Goal: Information Seeking & Learning: Learn about a topic

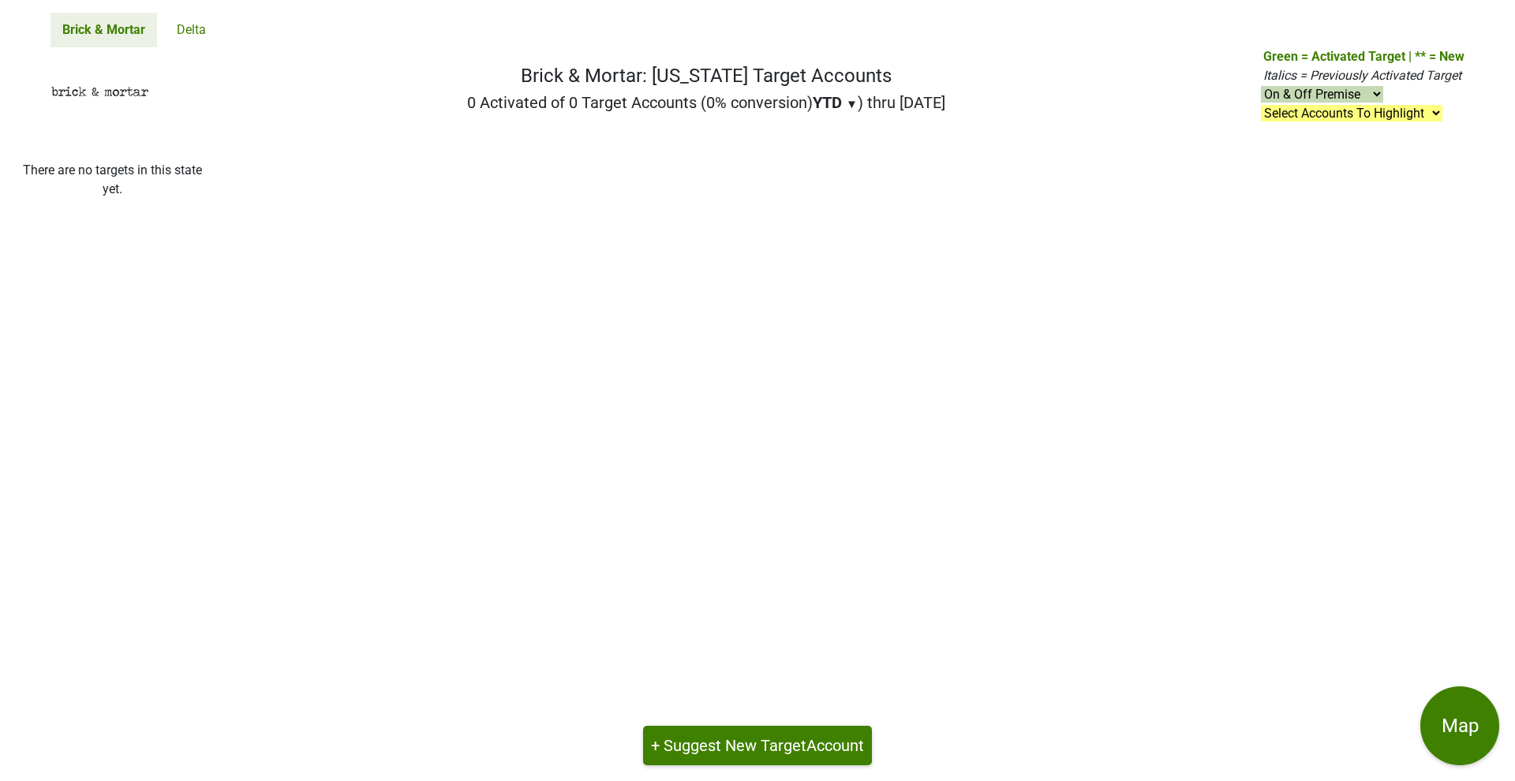
click at [129, 25] on link "Brick & Mortar" at bounding box center [104, 30] width 107 height 35
click at [195, 29] on link "Delta" at bounding box center [191, 30] width 53 height 35
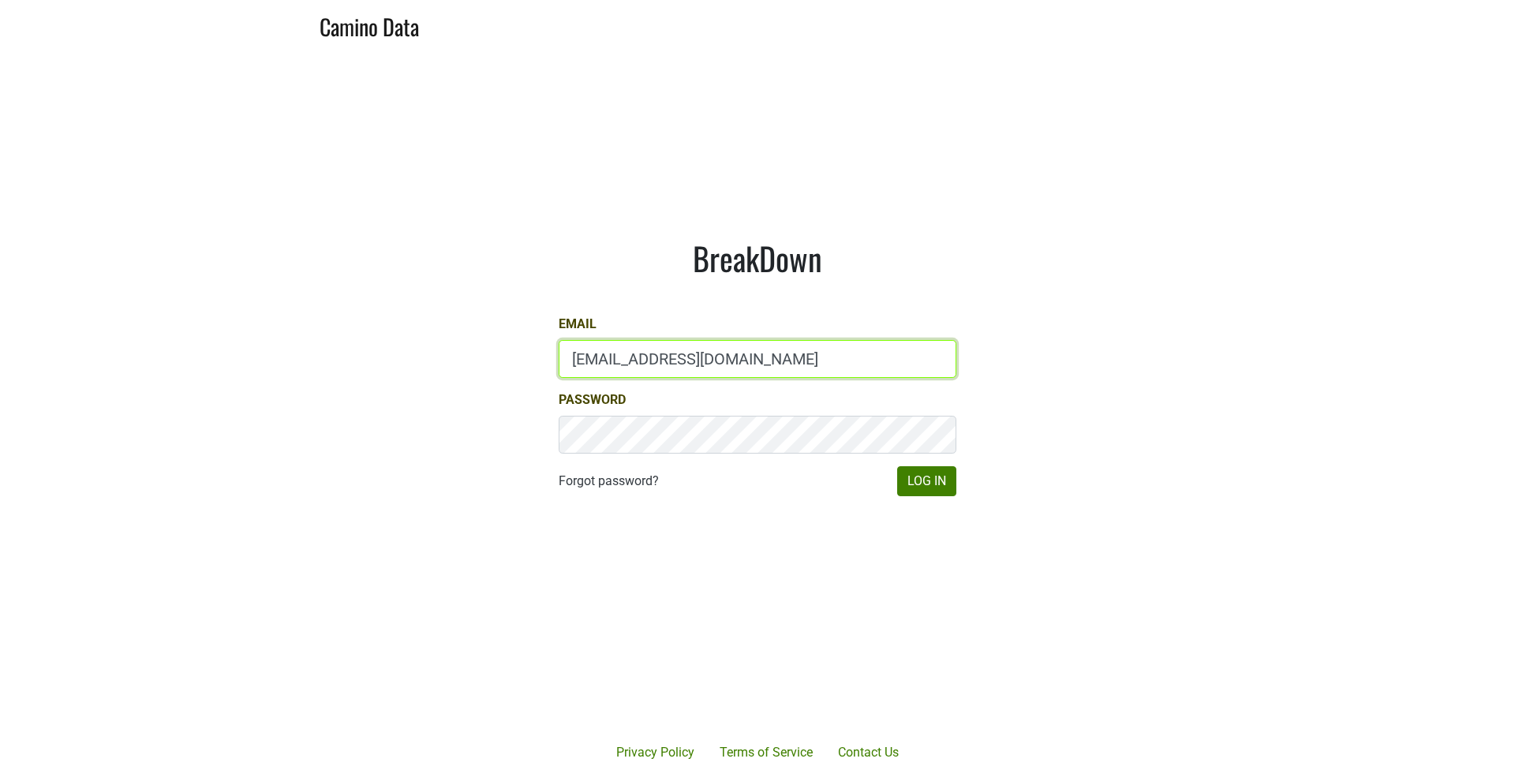
type input "laurenluquet@gmail.com"
click at [937, 482] on button "Log In" at bounding box center [926, 481] width 59 height 30
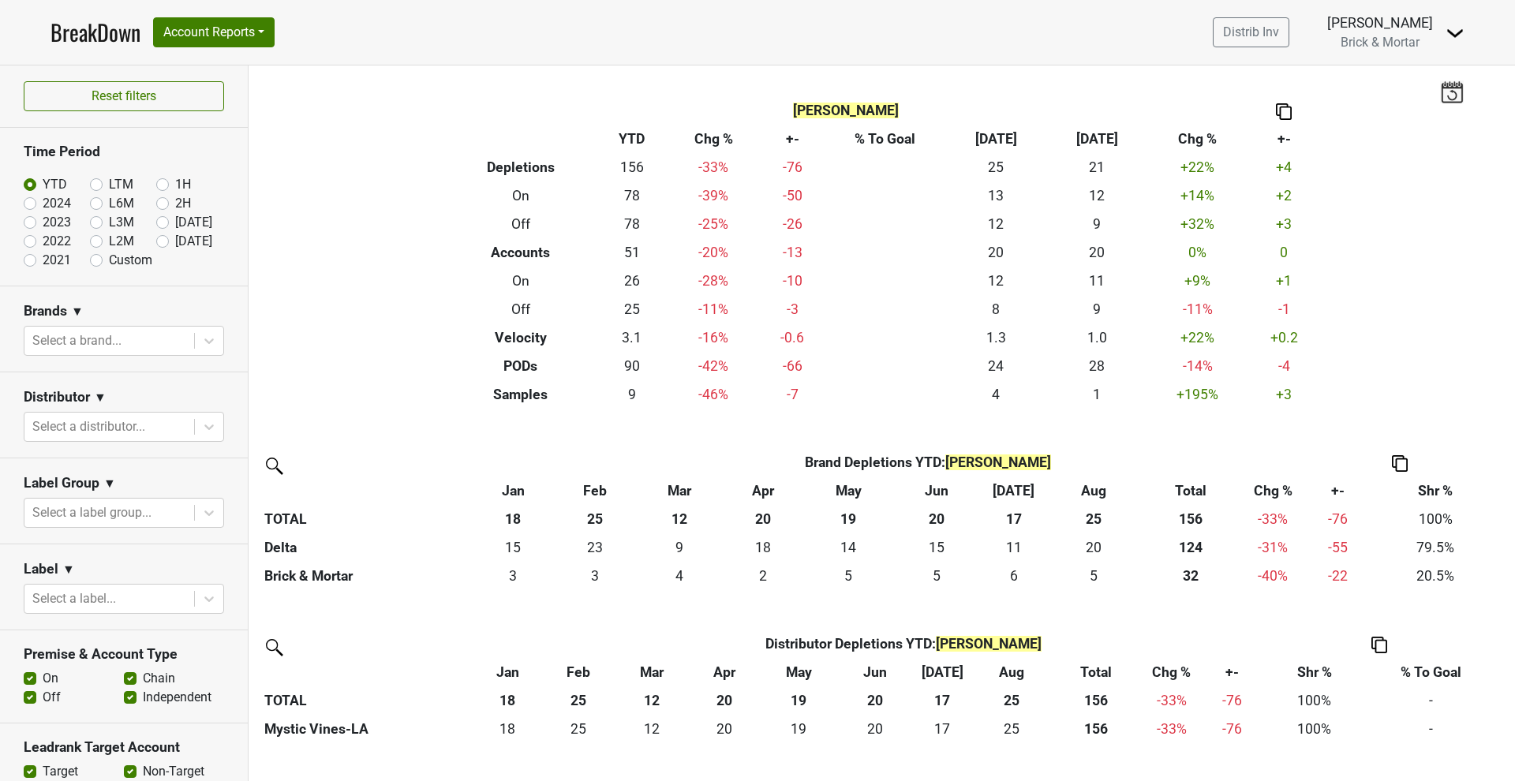
scroll to position [520, 0]
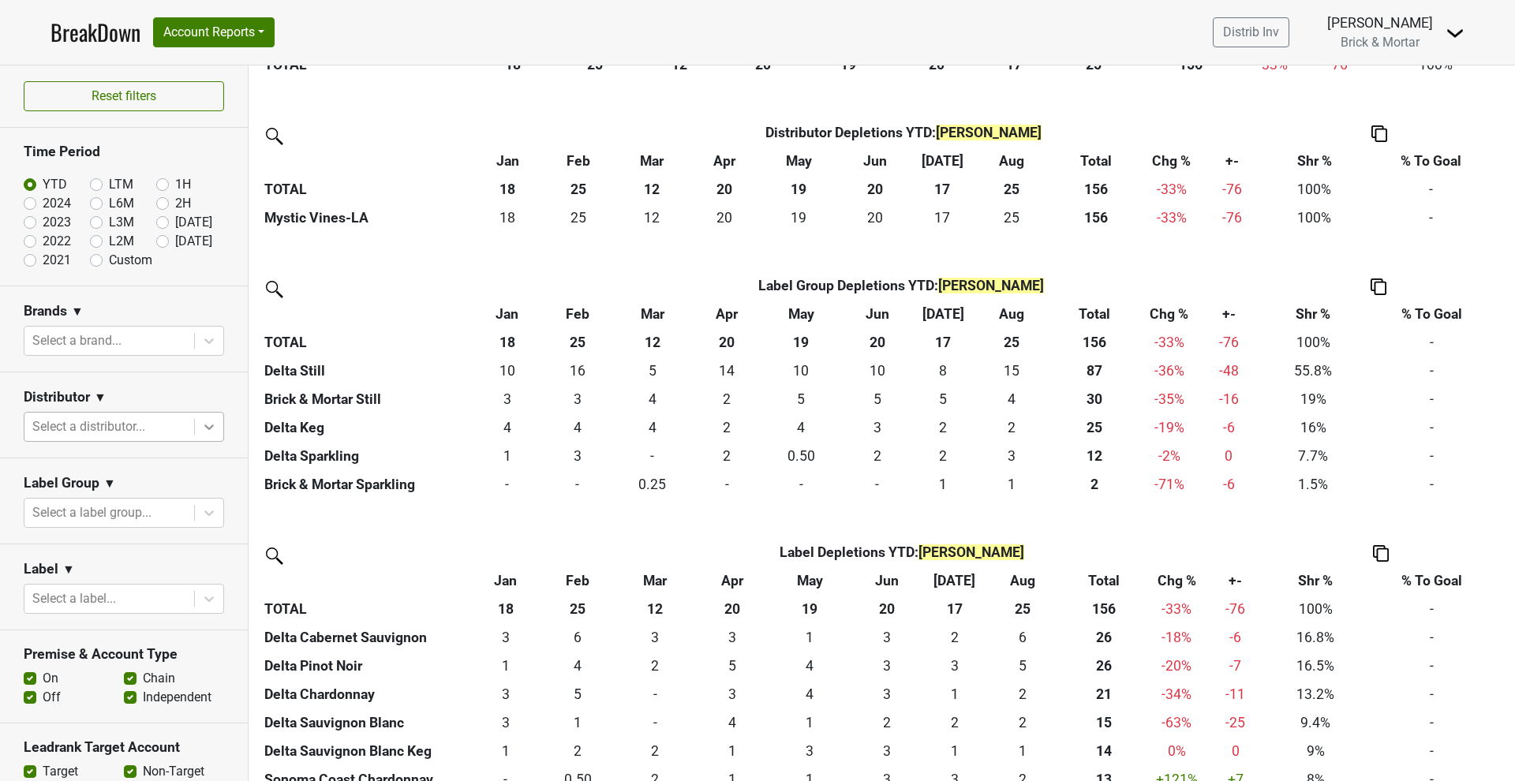
click at [201, 420] on icon at bounding box center [209, 427] width 16 height 16
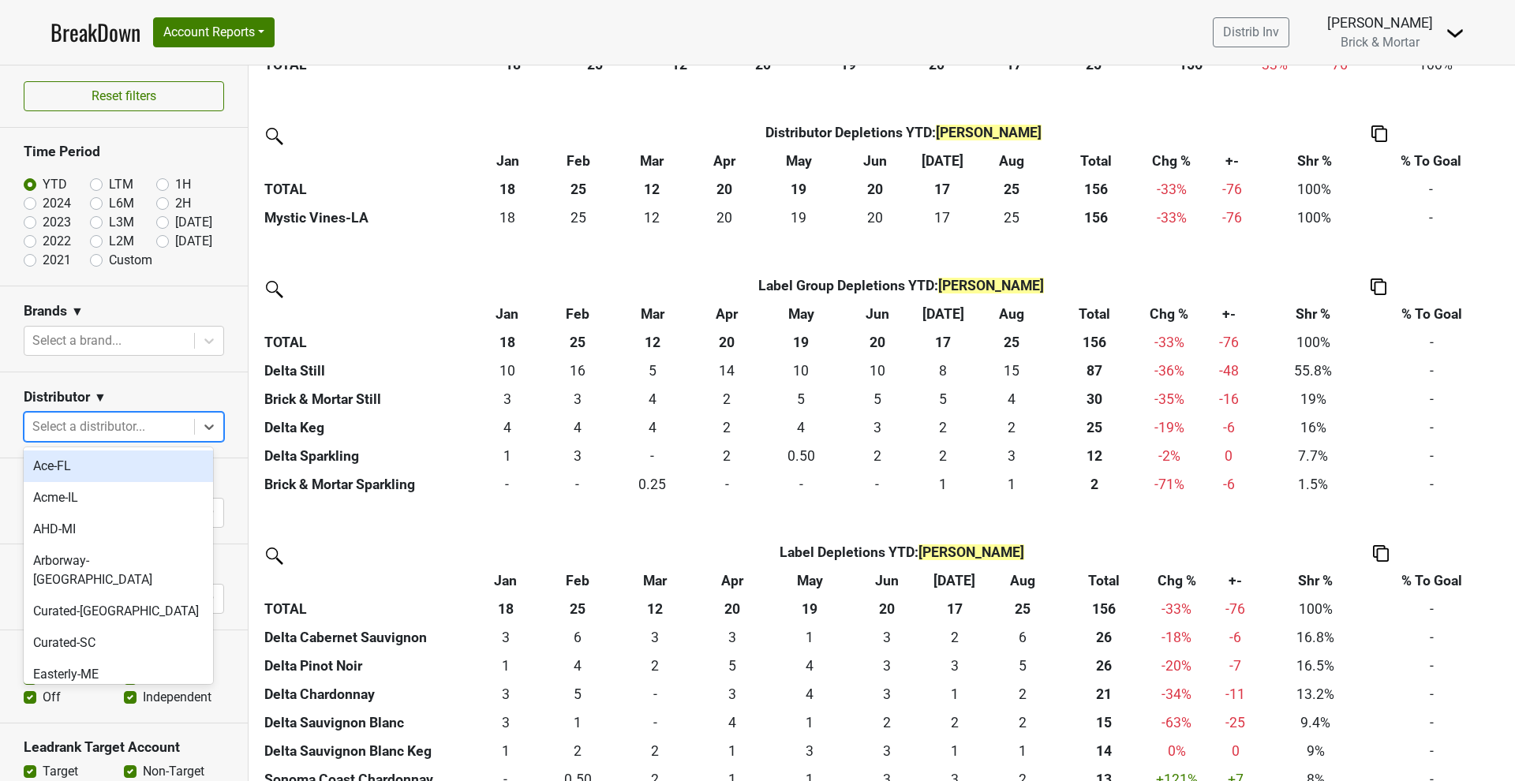
click at [196, 382] on section "Distributor ▼ option Ace-FL focused, 1 of 18. 18 results available. Use Up and …" at bounding box center [124, 415] width 248 height 86
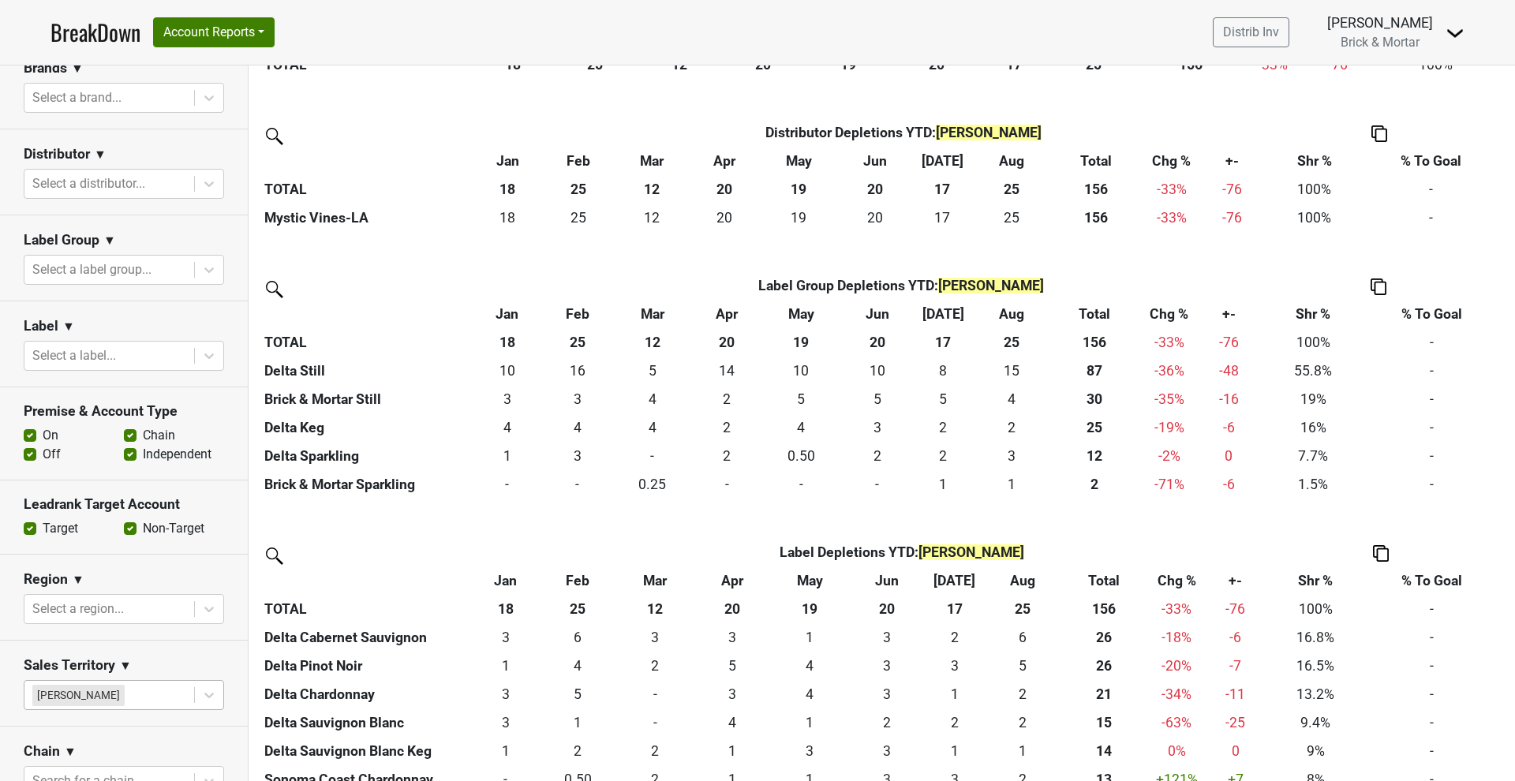
scroll to position [240, 0]
click at [195, 707] on div at bounding box center [209, 698] width 28 height 28
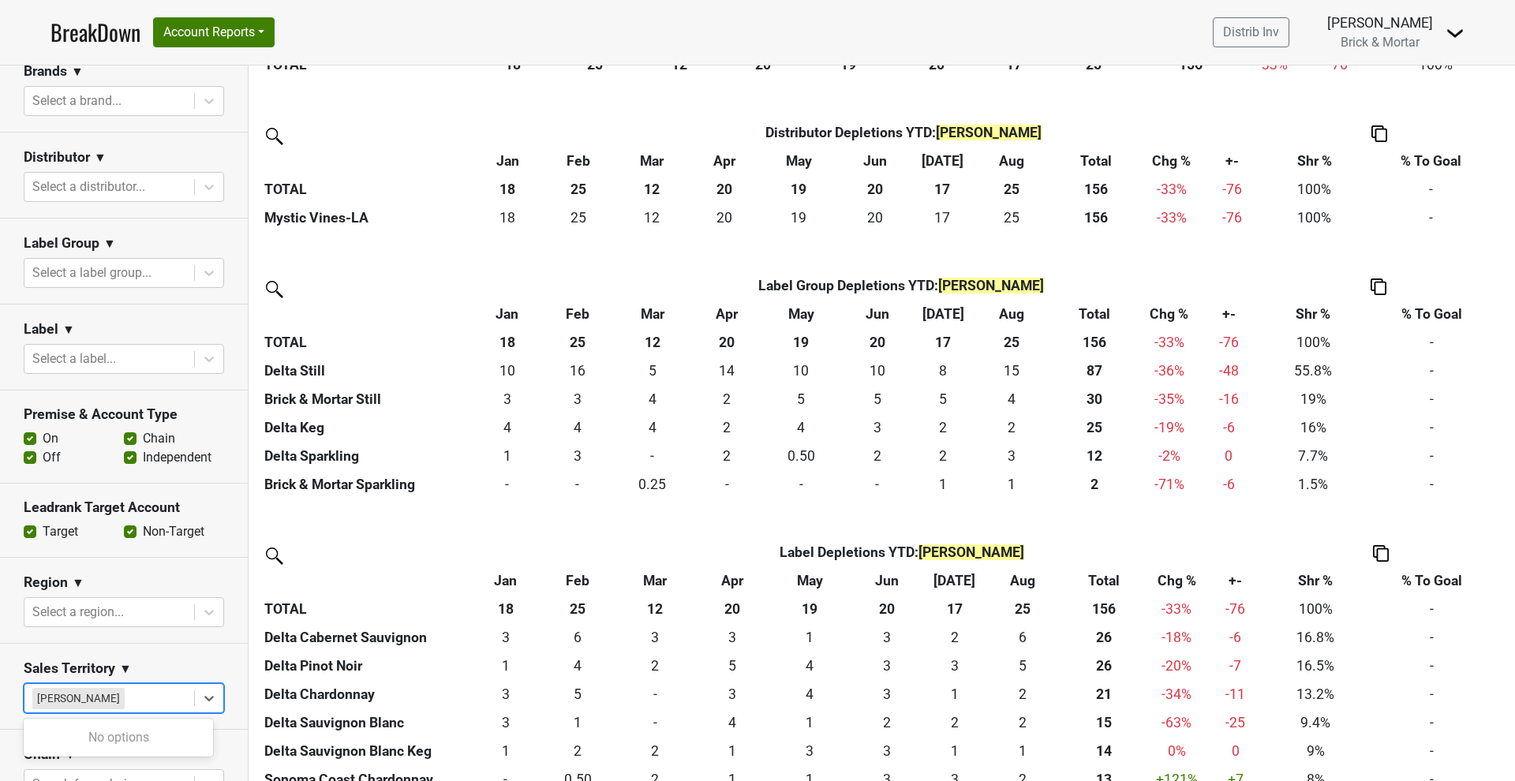
scroll to position [328, 0]
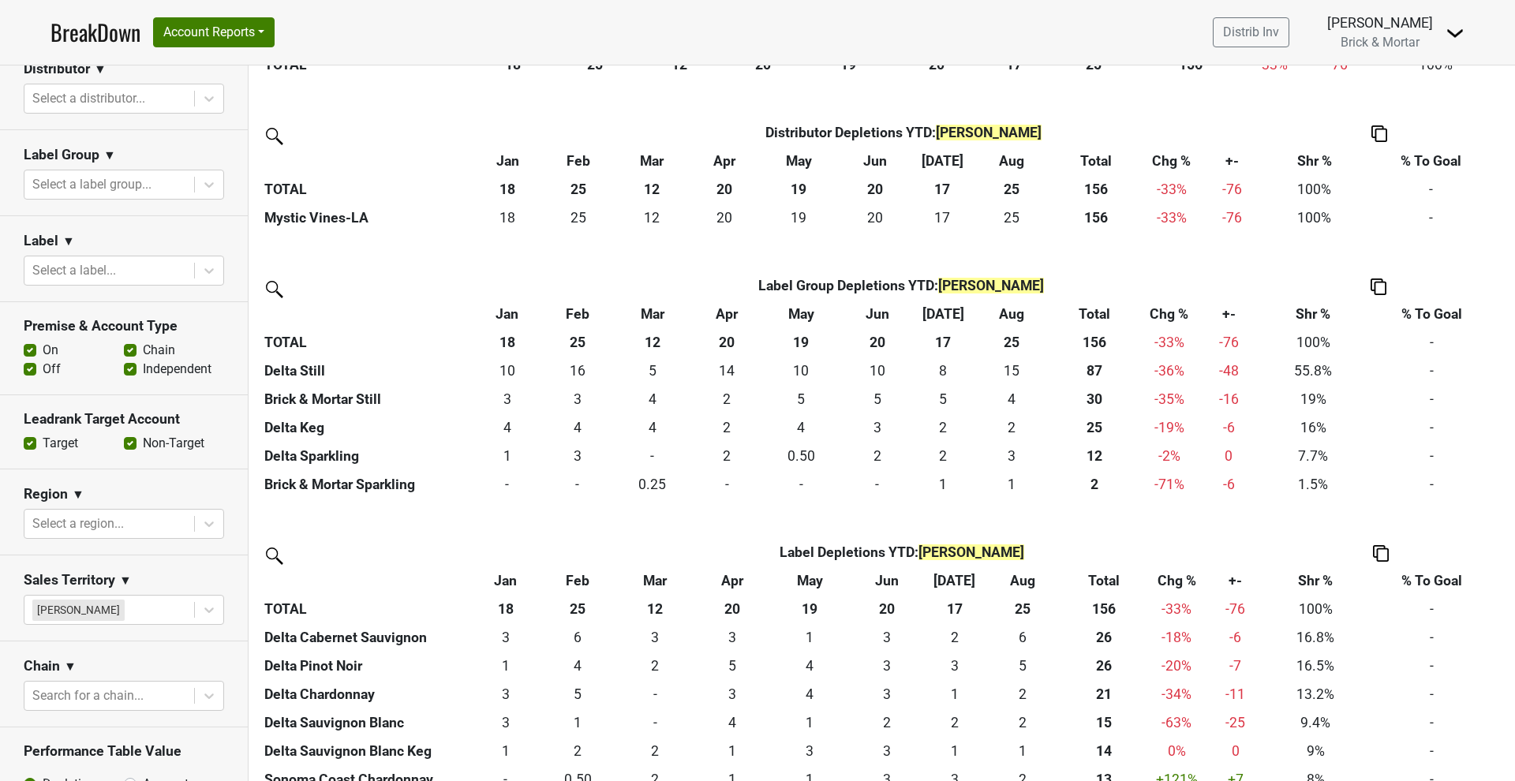
click at [119, 573] on span "▼" at bounding box center [125, 580] width 13 height 19
click at [152, 638] on link "Sales Territory Excludes" at bounding box center [149, 636] width 170 height 25
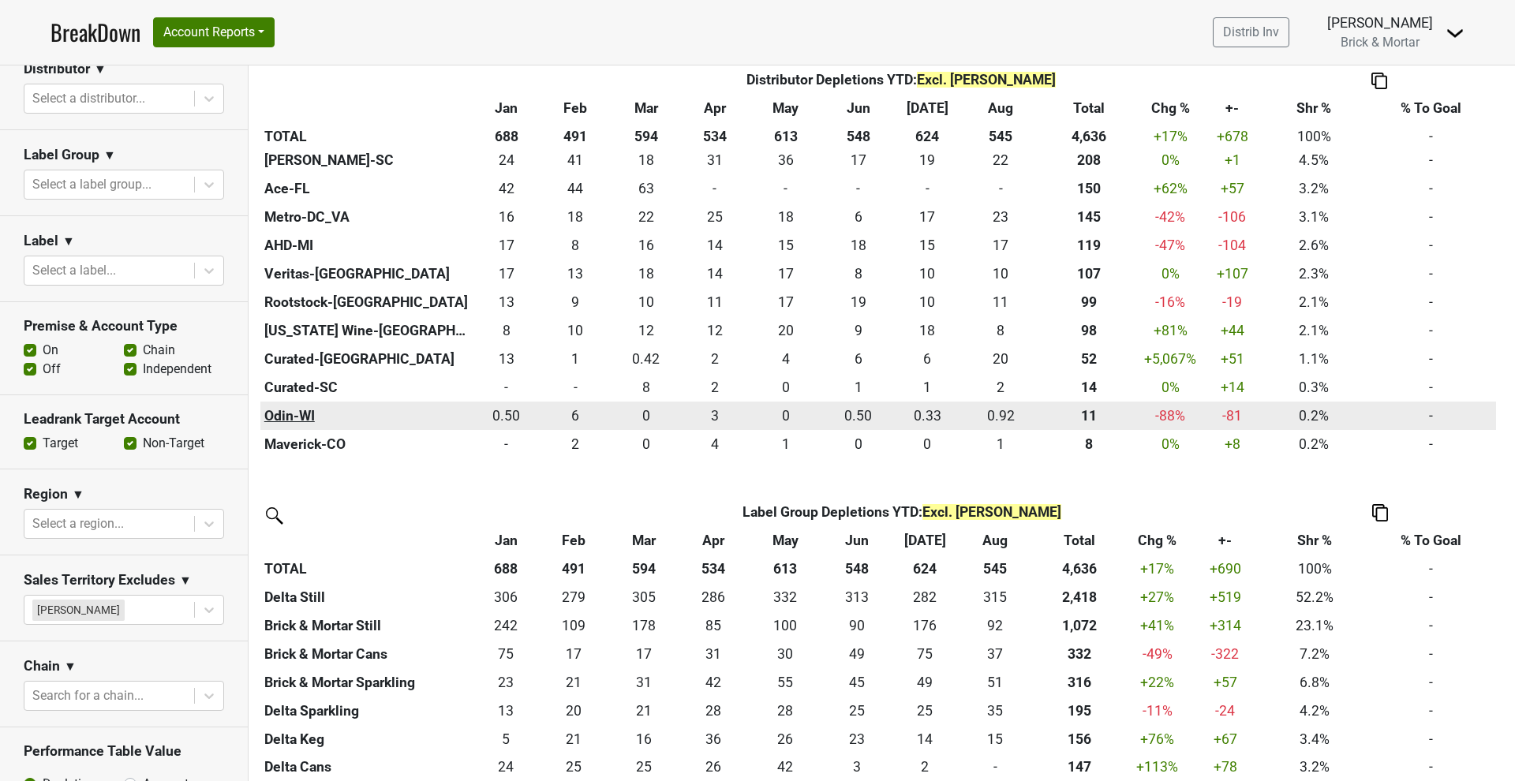
scroll to position [596, 0]
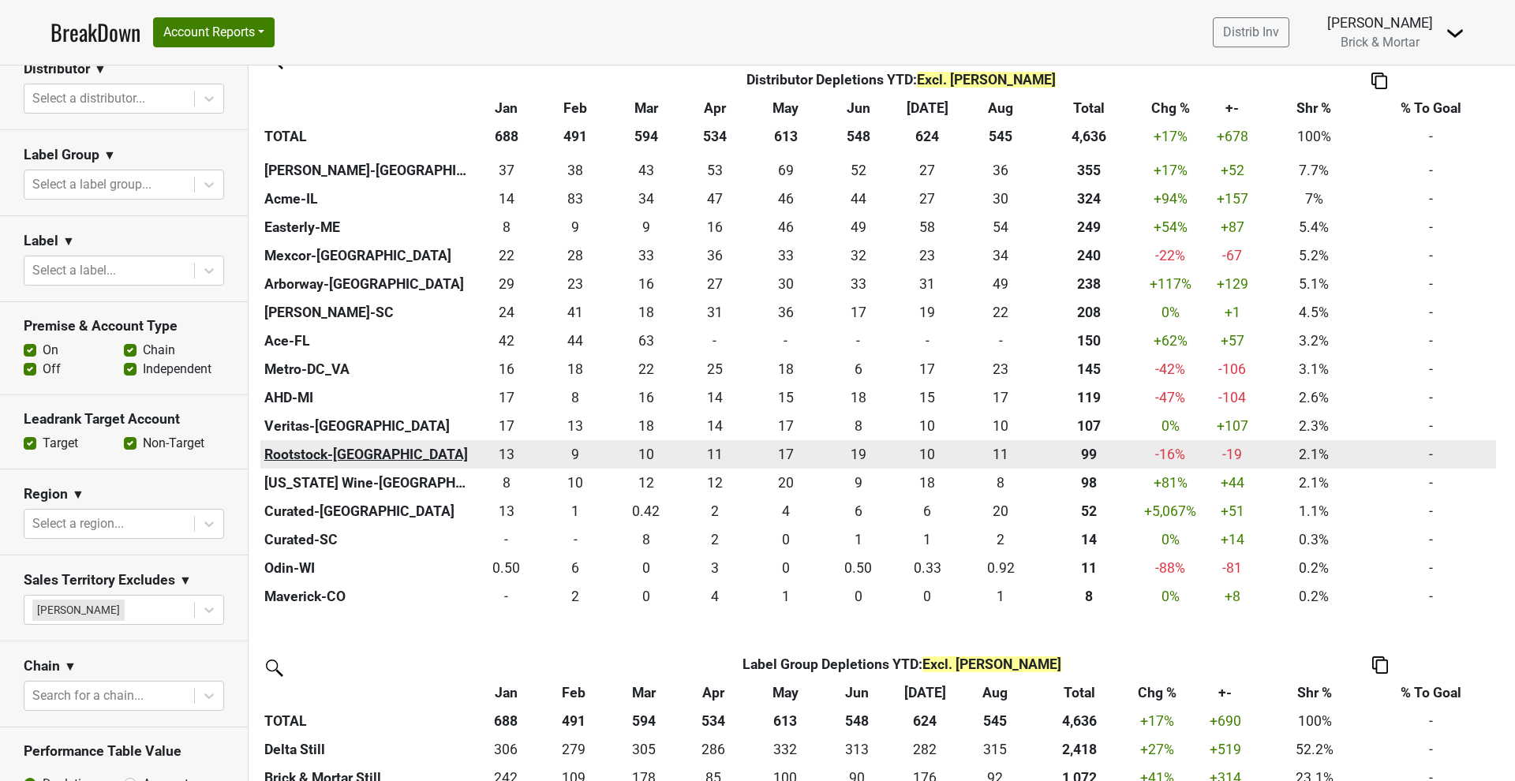
click at [343, 442] on th "Rootstock-MN" at bounding box center [365, 454] width 211 height 28
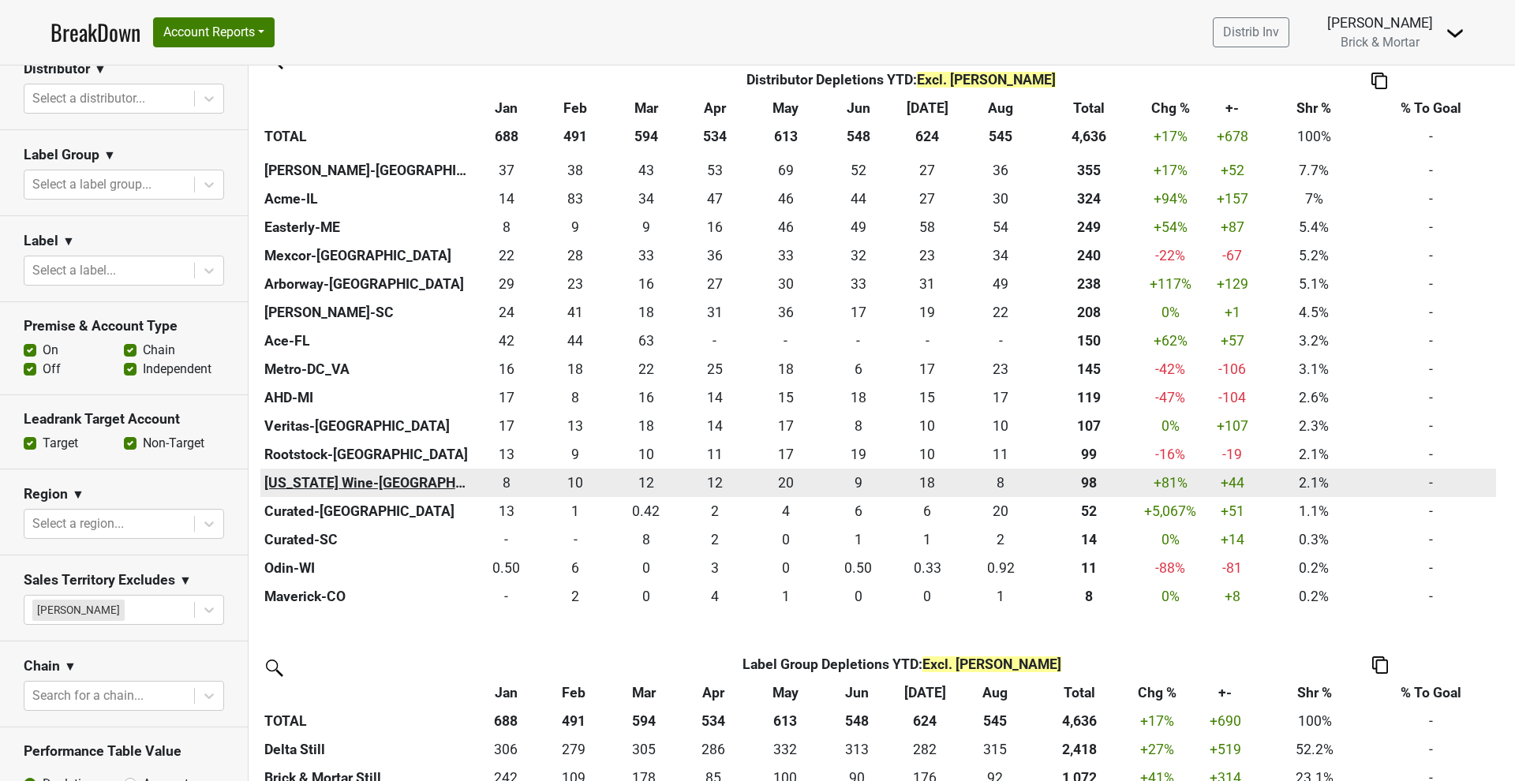
click at [342, 474] on th "[US_STATE] Wine-[GEOGRAPHIC_DATA]" at bounding box center [365, 483] width 211 height 28
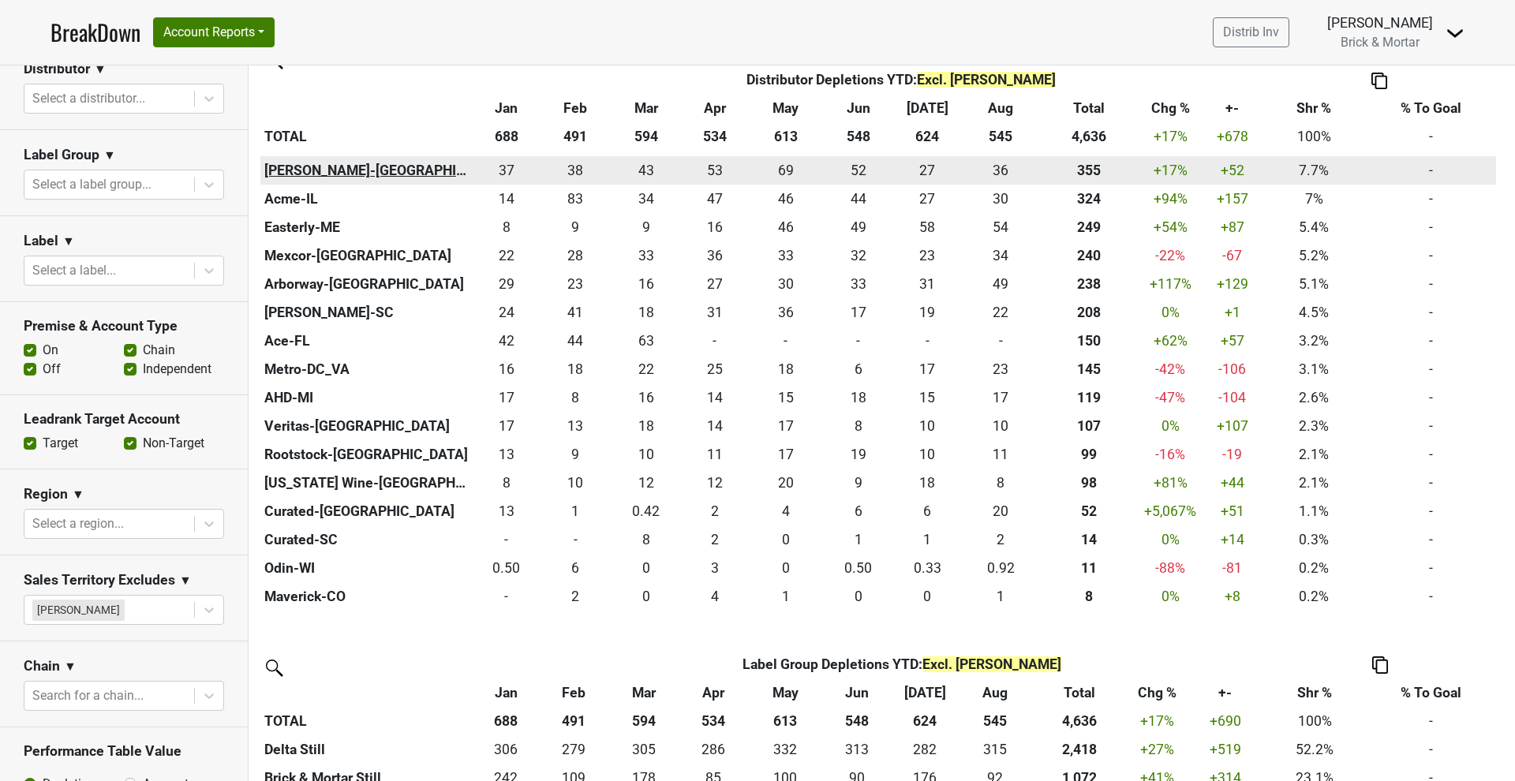
click at [299, 164] on th "Kellogg-NC" at bounding box center [365, 170] width 211 height 28
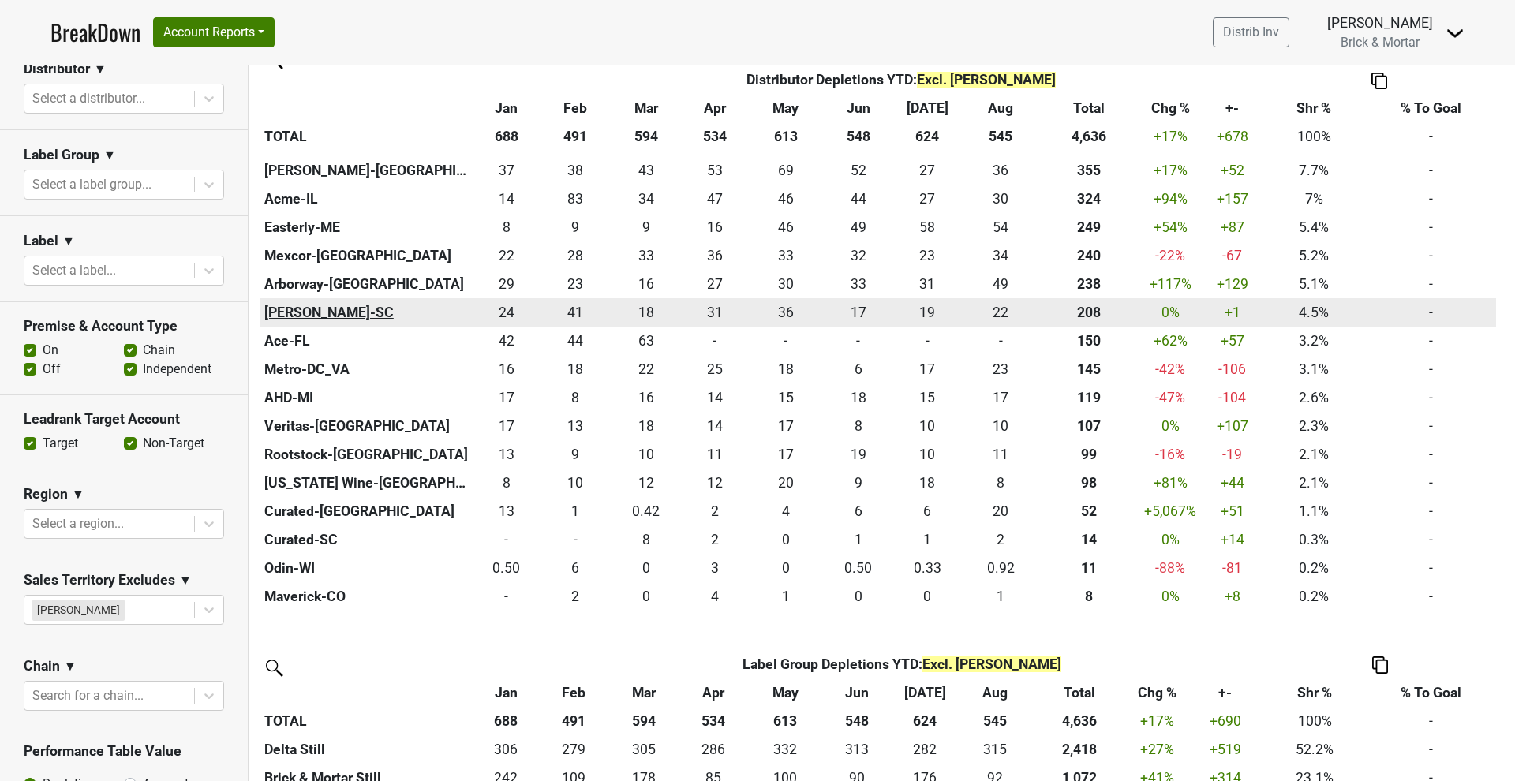
click at [314, 309] on th "[PERSON_NAME]-SC" at bounding box center [365, 312] width 211 height 28
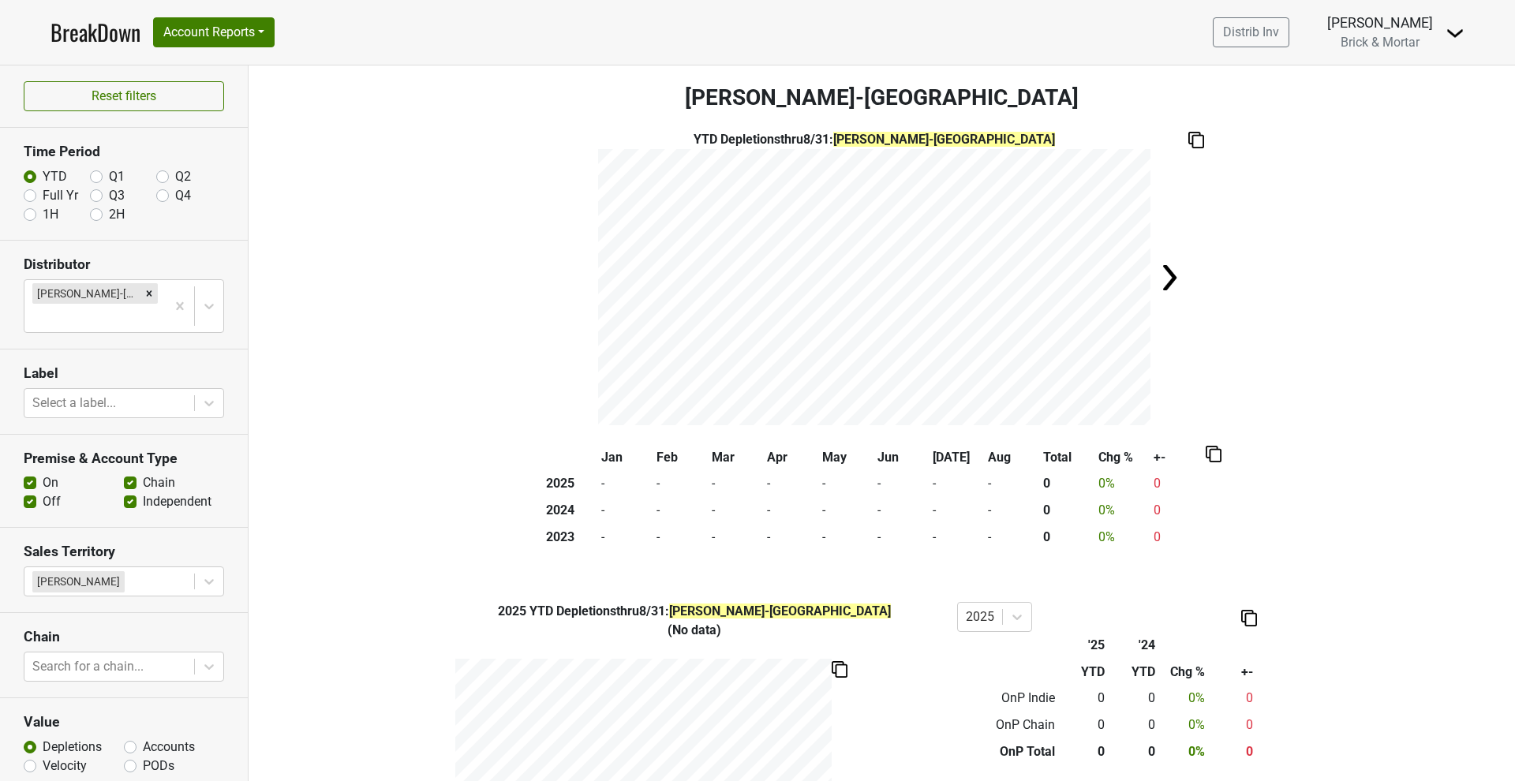
click at [1165, 278] on img at bounding box center [1170, 278] width 32 height 32
click at [1164, 277] on div "YTD Depletions thru 8/31 : Kellogg-NC" at bounding box center [882, 277] width 1267 height 295
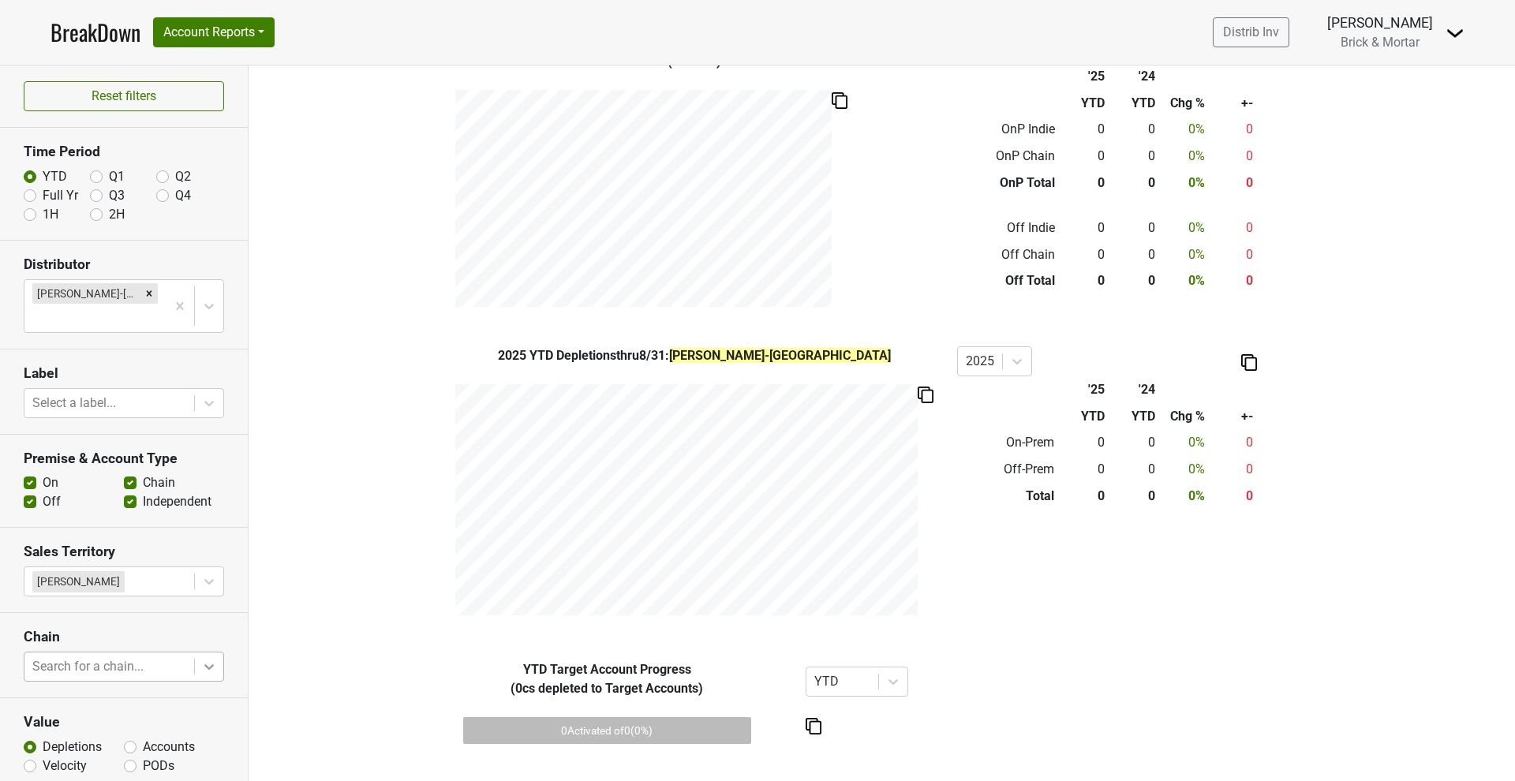
scroll to position [48, 0]
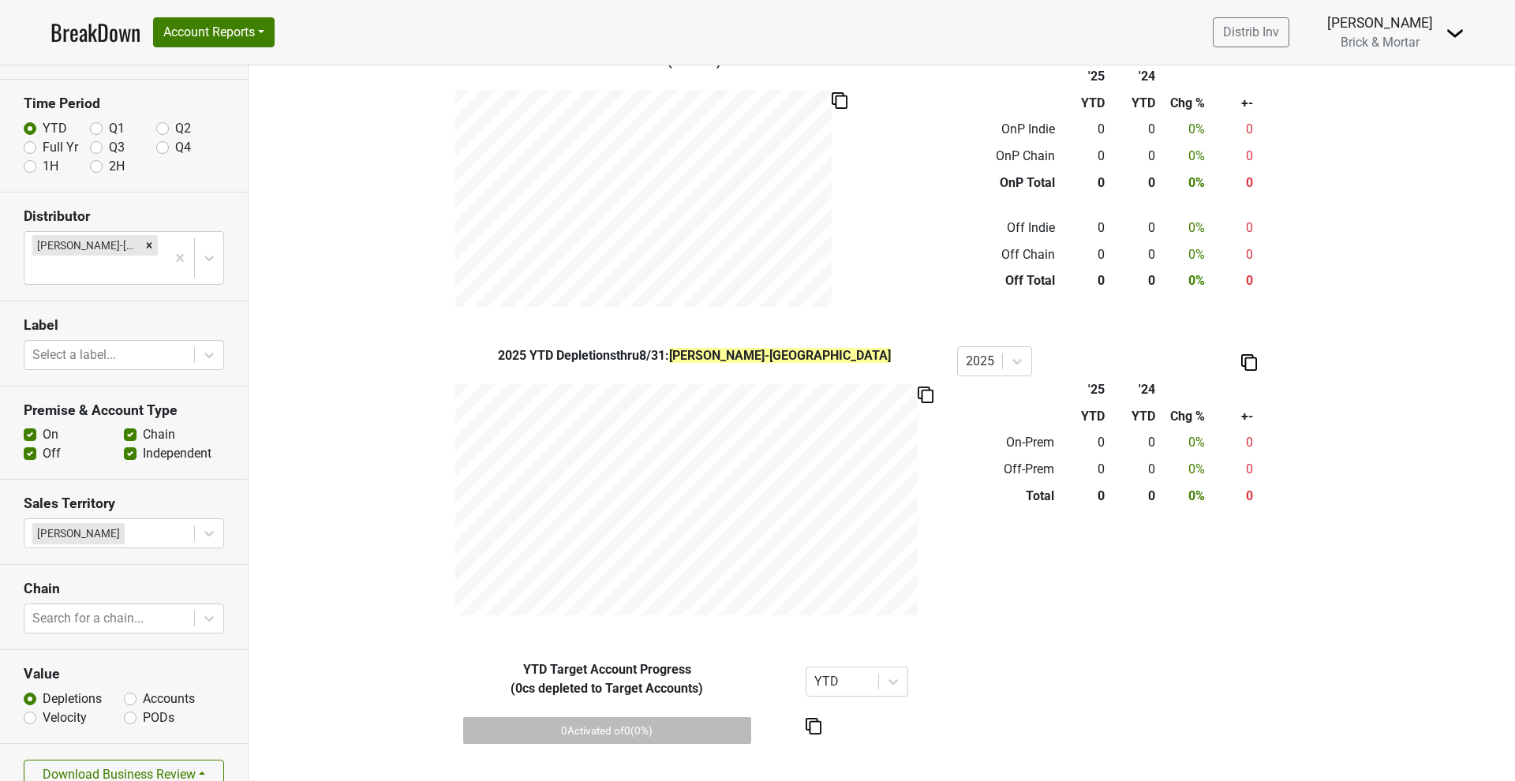
click at [143, 690] on label "Accounts" at bounding box center [169, 699] width 52 height 19
click at [128, 690] on input "Accounts" at bounding box center [130, 698] width 13 height 16
radio input "true"
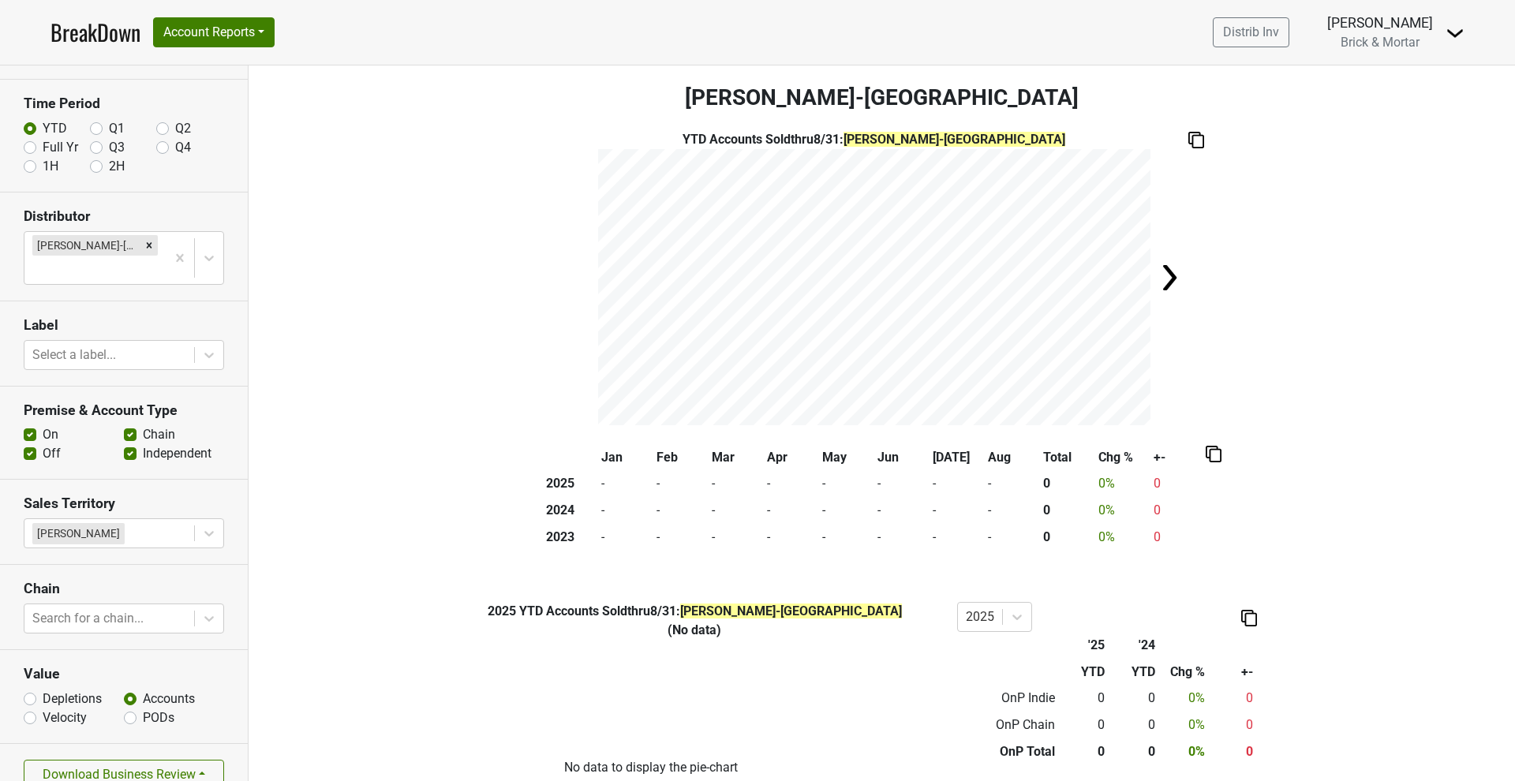
scroll to position [0, 0]
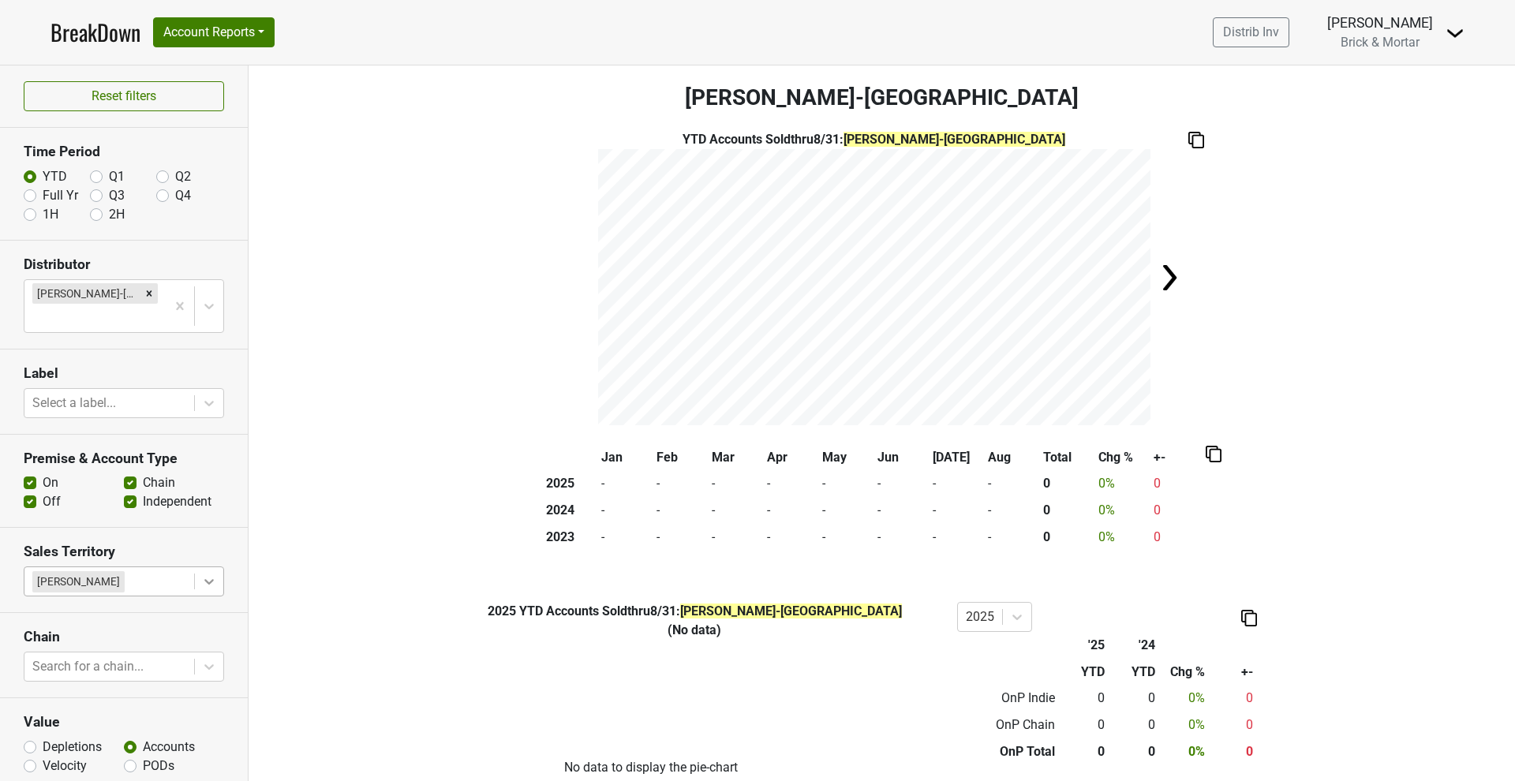
click at [201, 574] on icon at bounding box center [209, 582] width 16 height 16
click at [204, 574] on icon at bounding box center [209, 582] width 16 height 16
click at [80, 544] on h3 "Sales Territory" at bounding box center [124, 552] width 200 height 17
click at [84, 544] on h3 "Sales Territory" at bounding box center [124, 552] width 200 height 17
click at [201, 574] on icon at bounding box center [209, 582] width 16 height 16
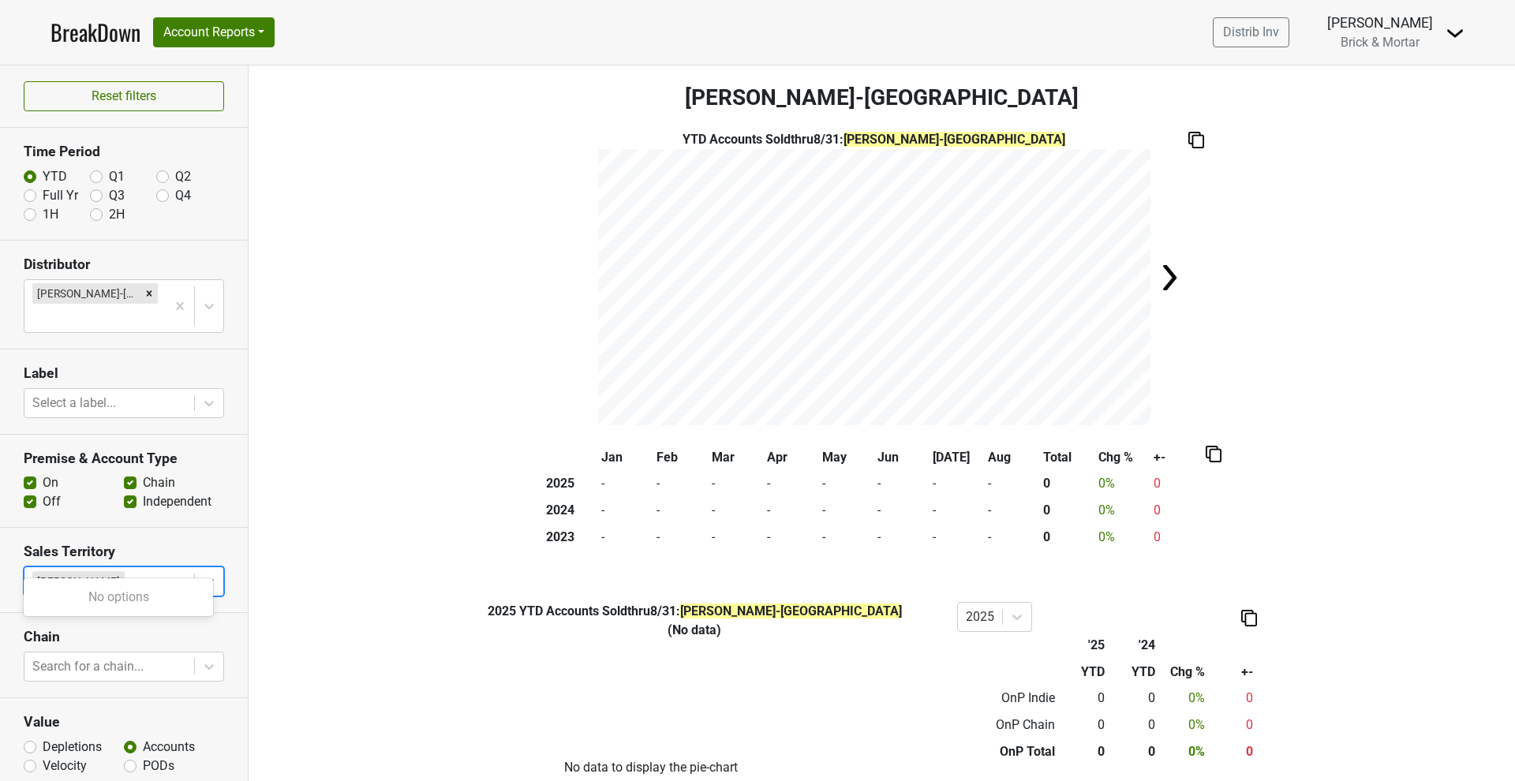
click at [135, 571] on div at bounding box center [157, 582] width 58 height 22
click at [106, 571] on div "[PERSON_NAME]" at bounding box center [78, 581] width 92 height 21
click at [100, 571] on div "[PERSON_NAME]" at bounding box center [78, 581] width 92 height 21
click at [256, 34] on button "Account Reports" at bounding box center [214, 32] width 122 height 30
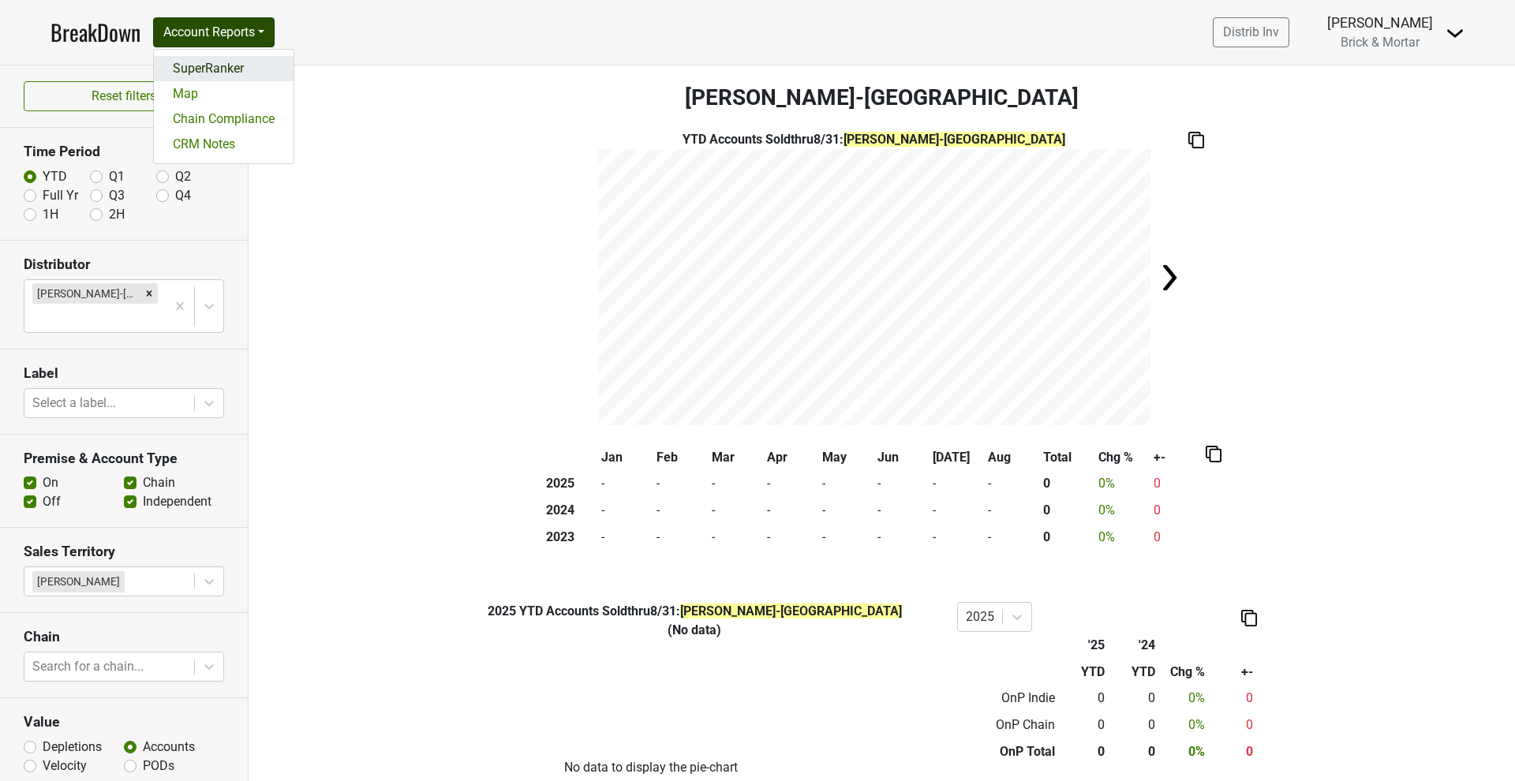
click at [228, 67] on link "SuperRanker" at bounding box center [224, 68] width 140 height 25
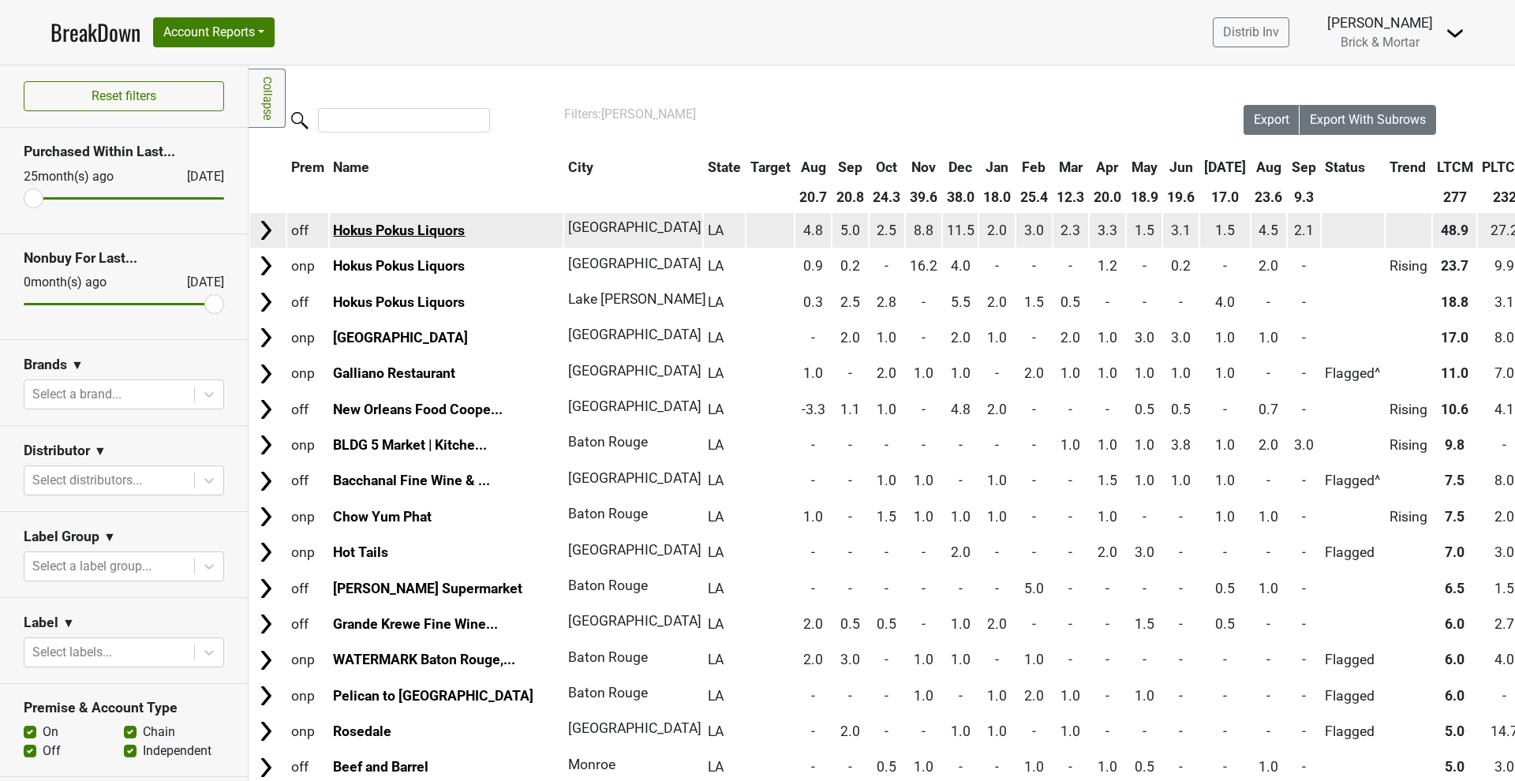
click at [416, 227] on link "Hokus Pokus Liquors" at bounding box center [399, 231] width 132 height 16
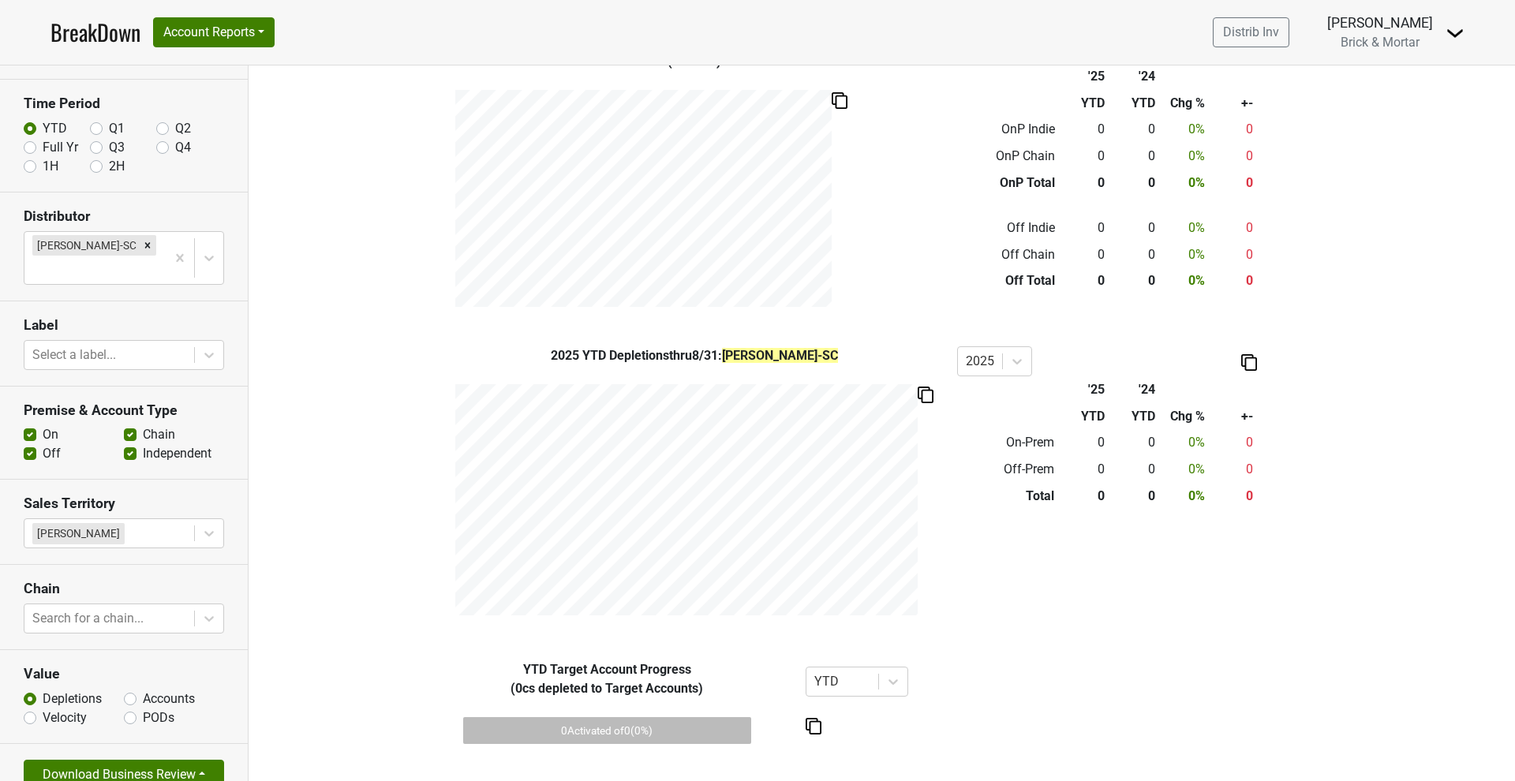
scroll to position [45, 0]
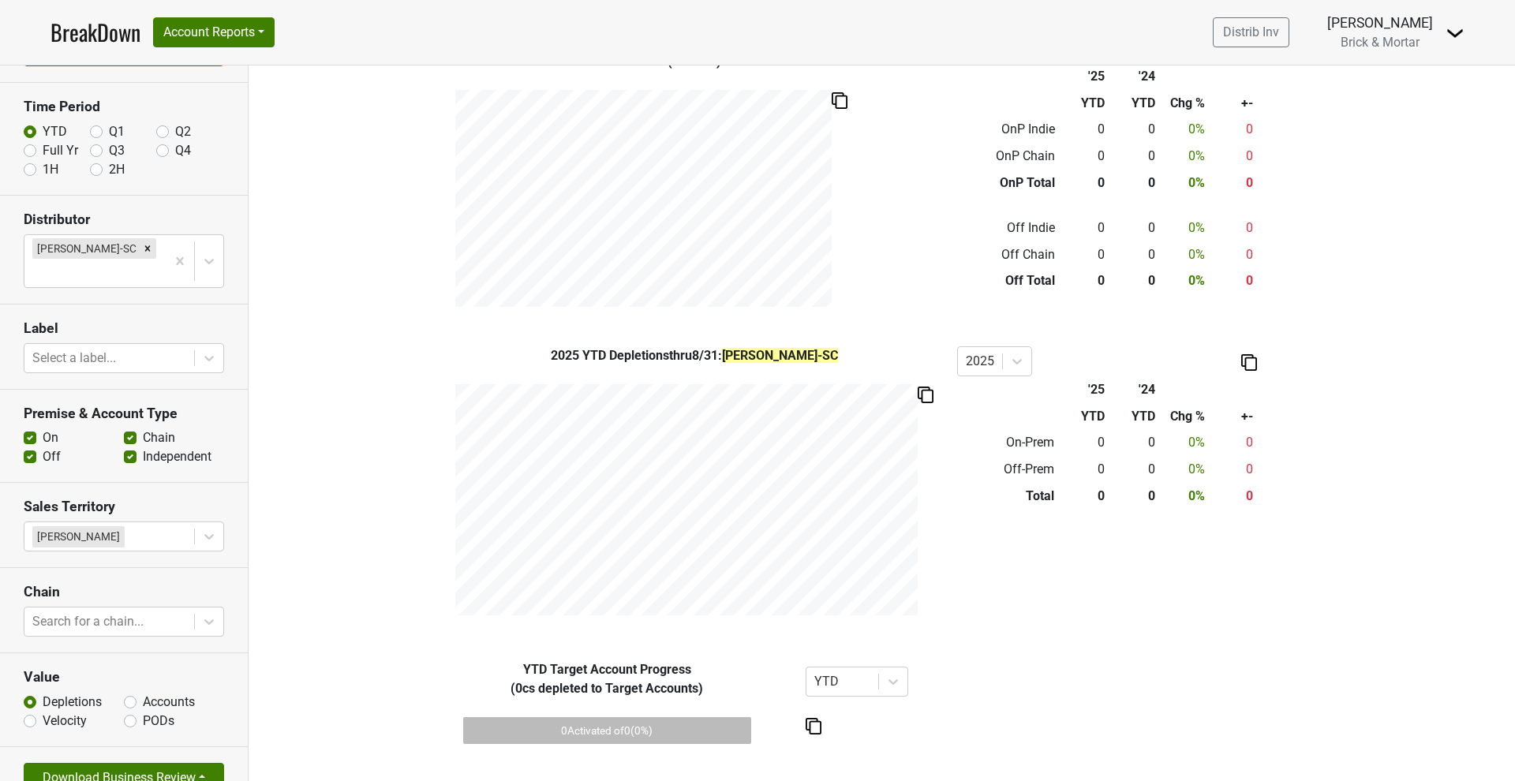
click at [157, 763] on button "Download Business Review" at bounding box center [124, 778] width 200 height 30
click at [113, 679] on link "2 Page Business Review" at bounding box center [110, 691] width 173 height 25
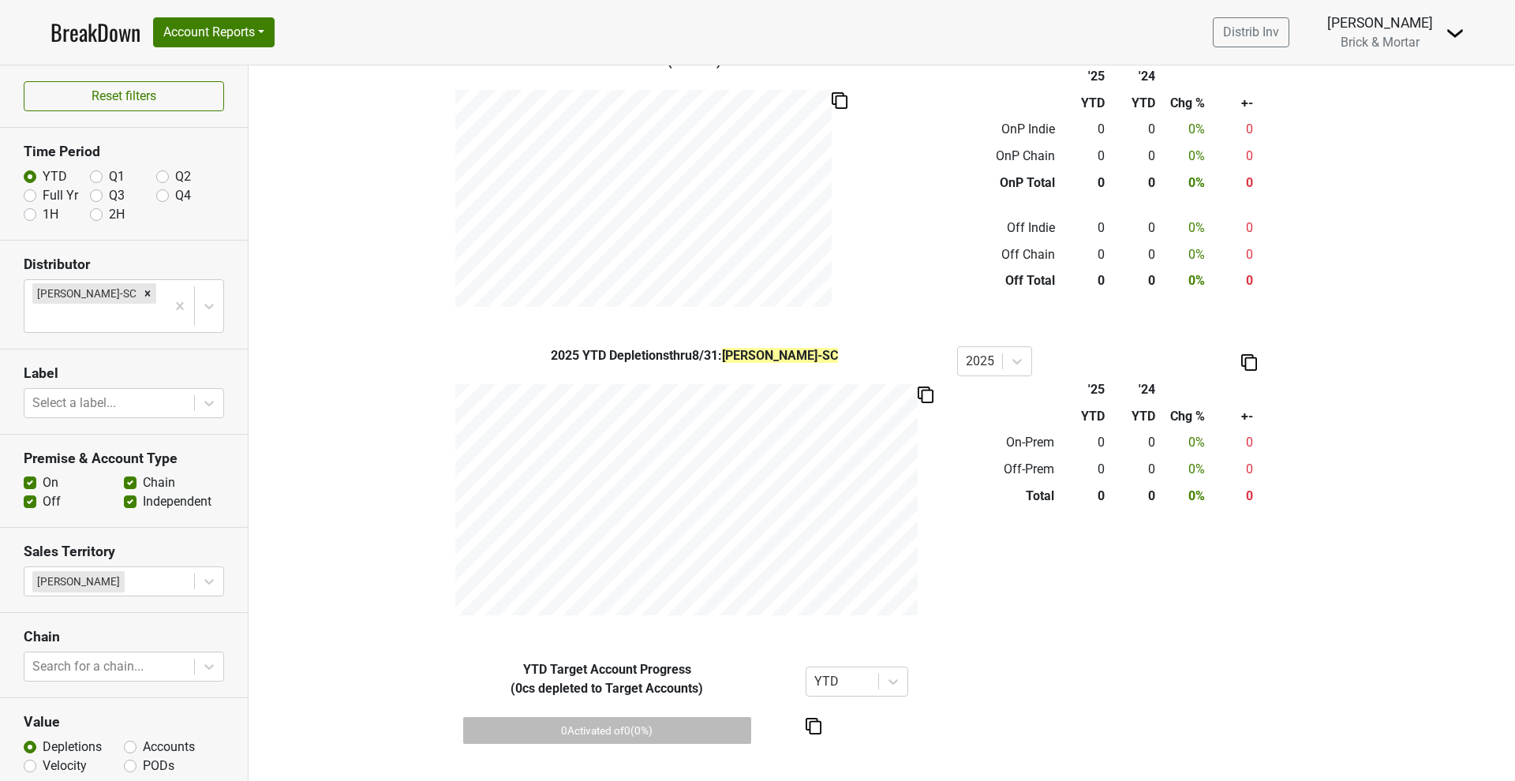
click at [96, 27] on link "BreakDown" at bounding box center [96, 32] width 90 height 33
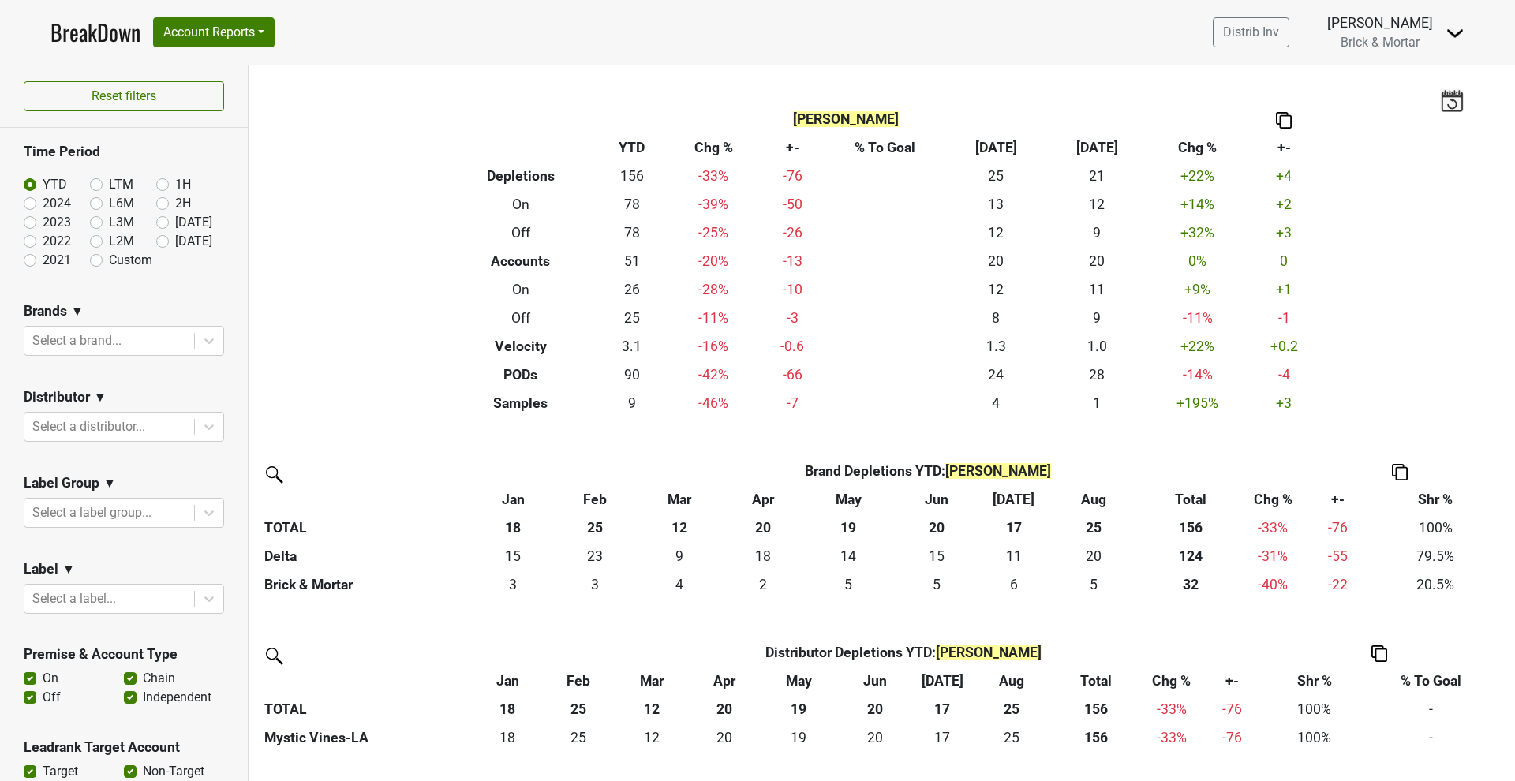
scroll to position [3, 0]
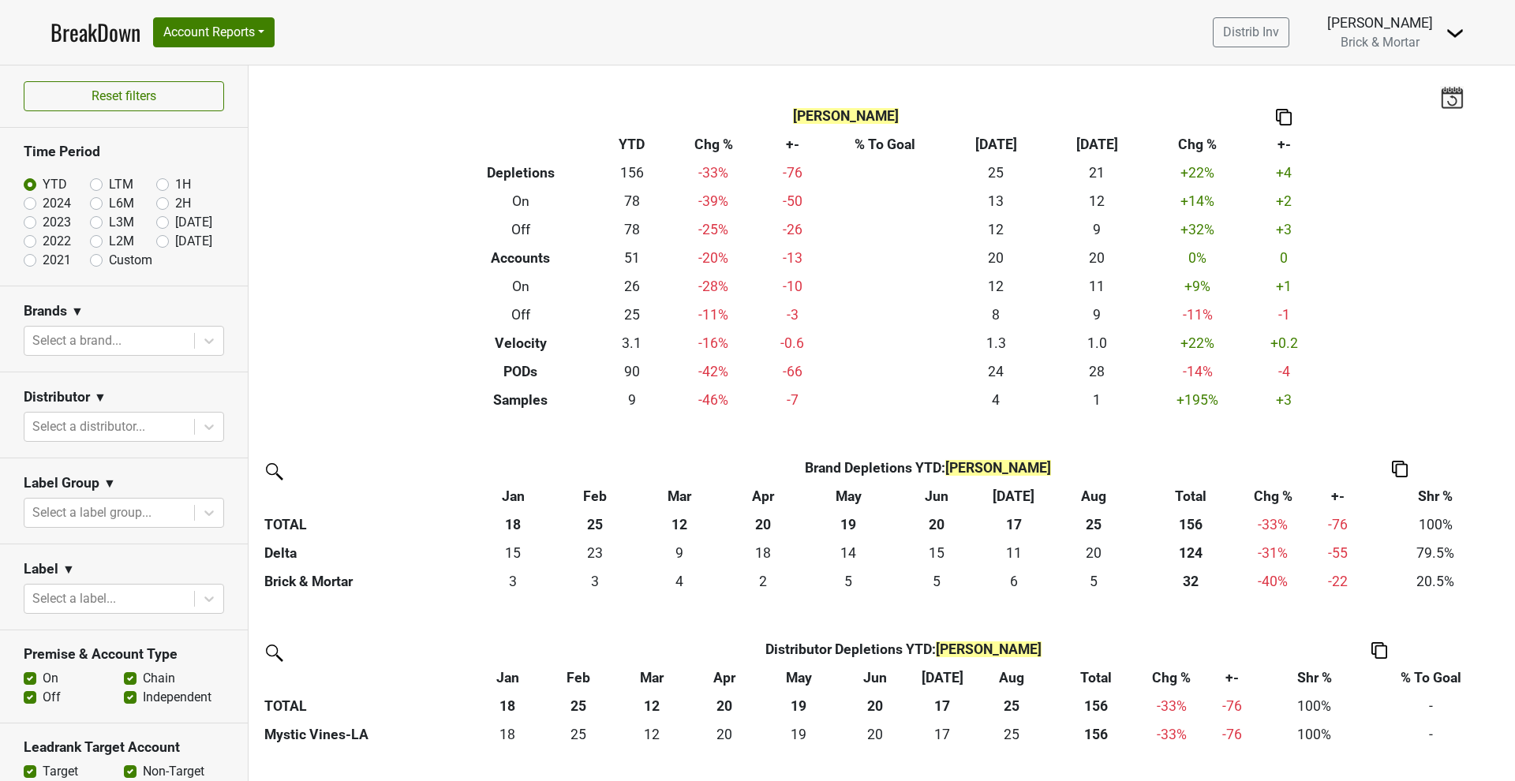
click at [109, 182] on label "LTM" at bounding box center [121, 184] width 24 height 19
click at [97, 182] on input "LTM" at bounding box center [121, 183] width 63 height 16
radio input "true"
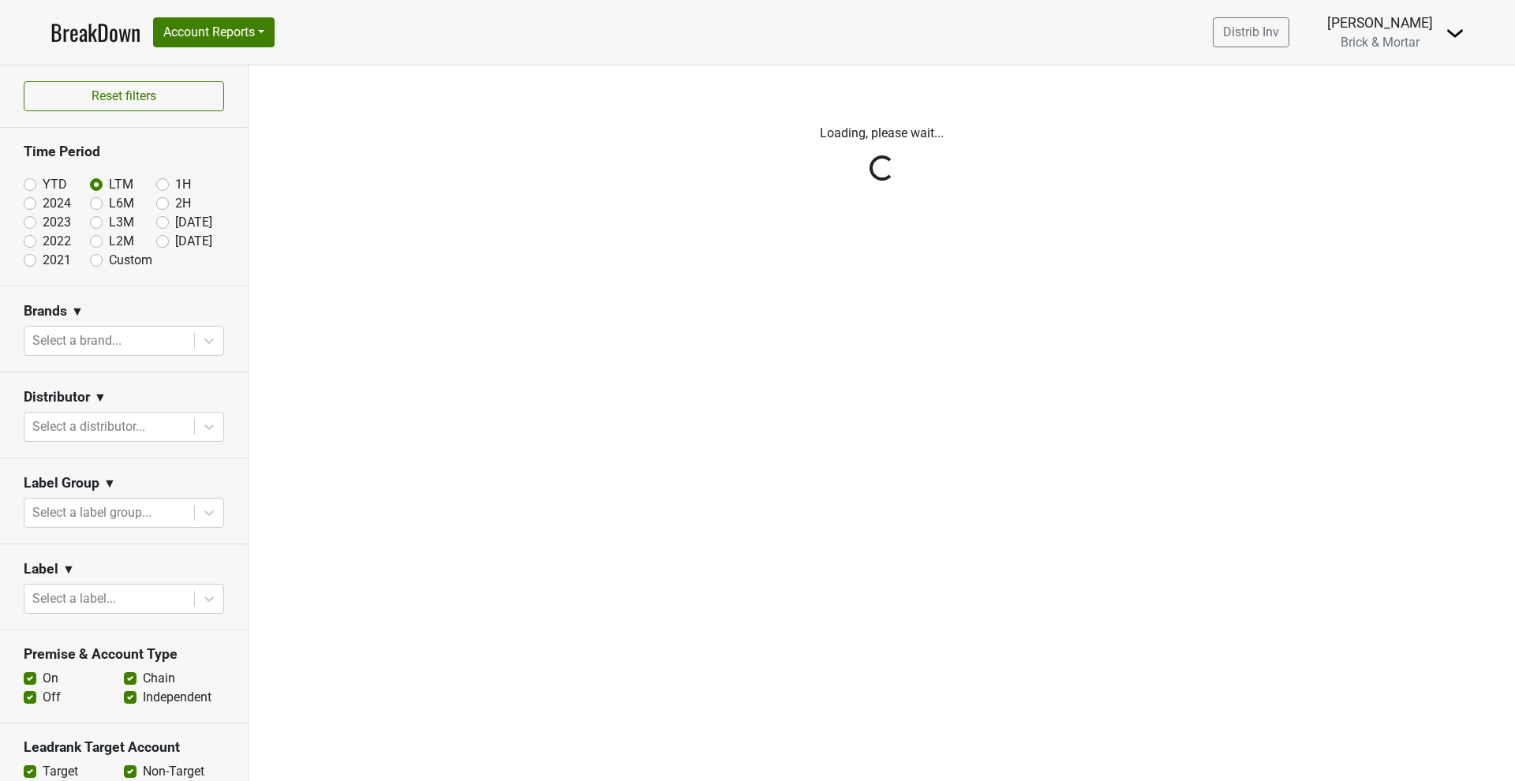
scroll to position [0, 0]
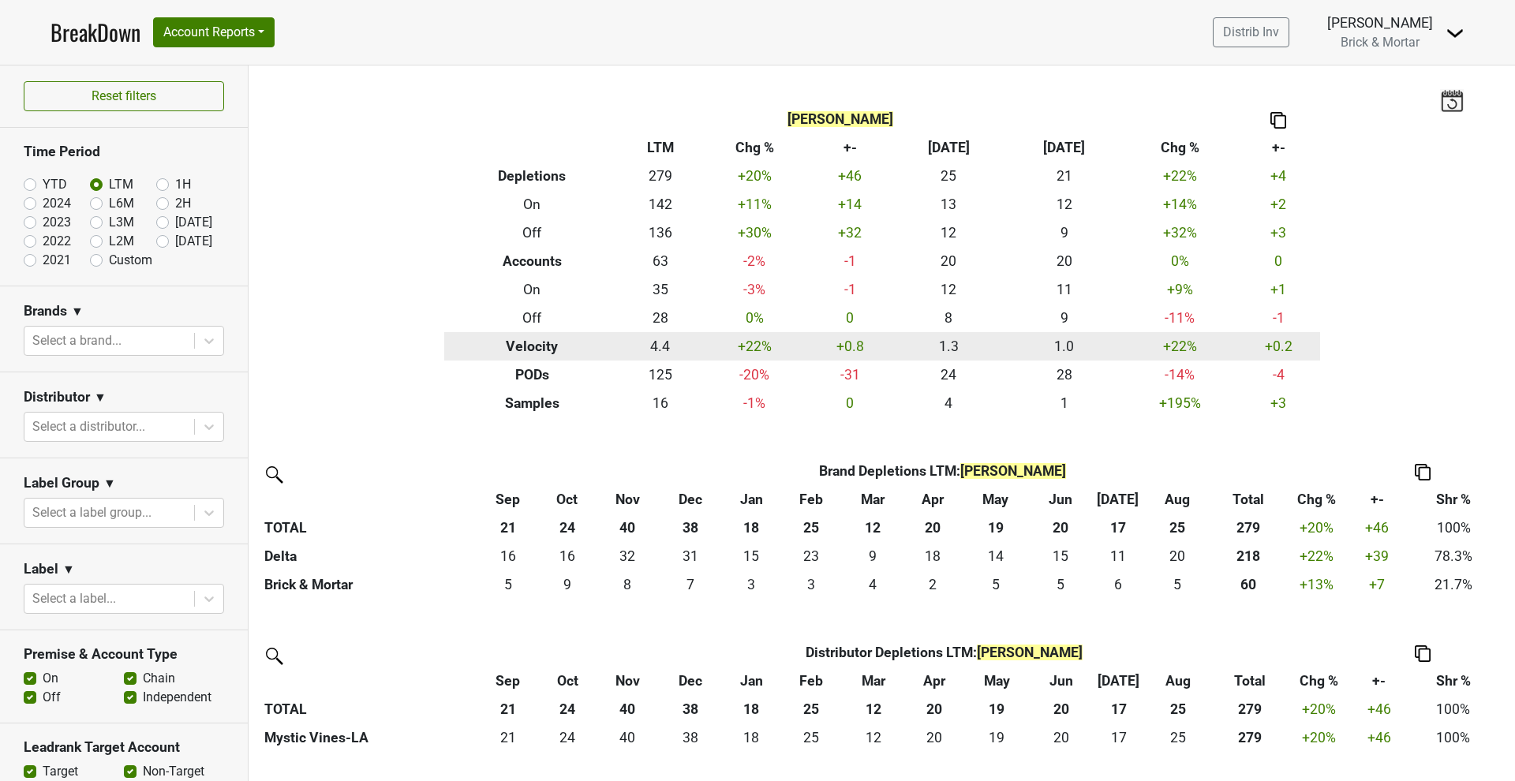
click at [526, 347] on th "Velocity" at bounding box center [532, 346] width 177 height 28
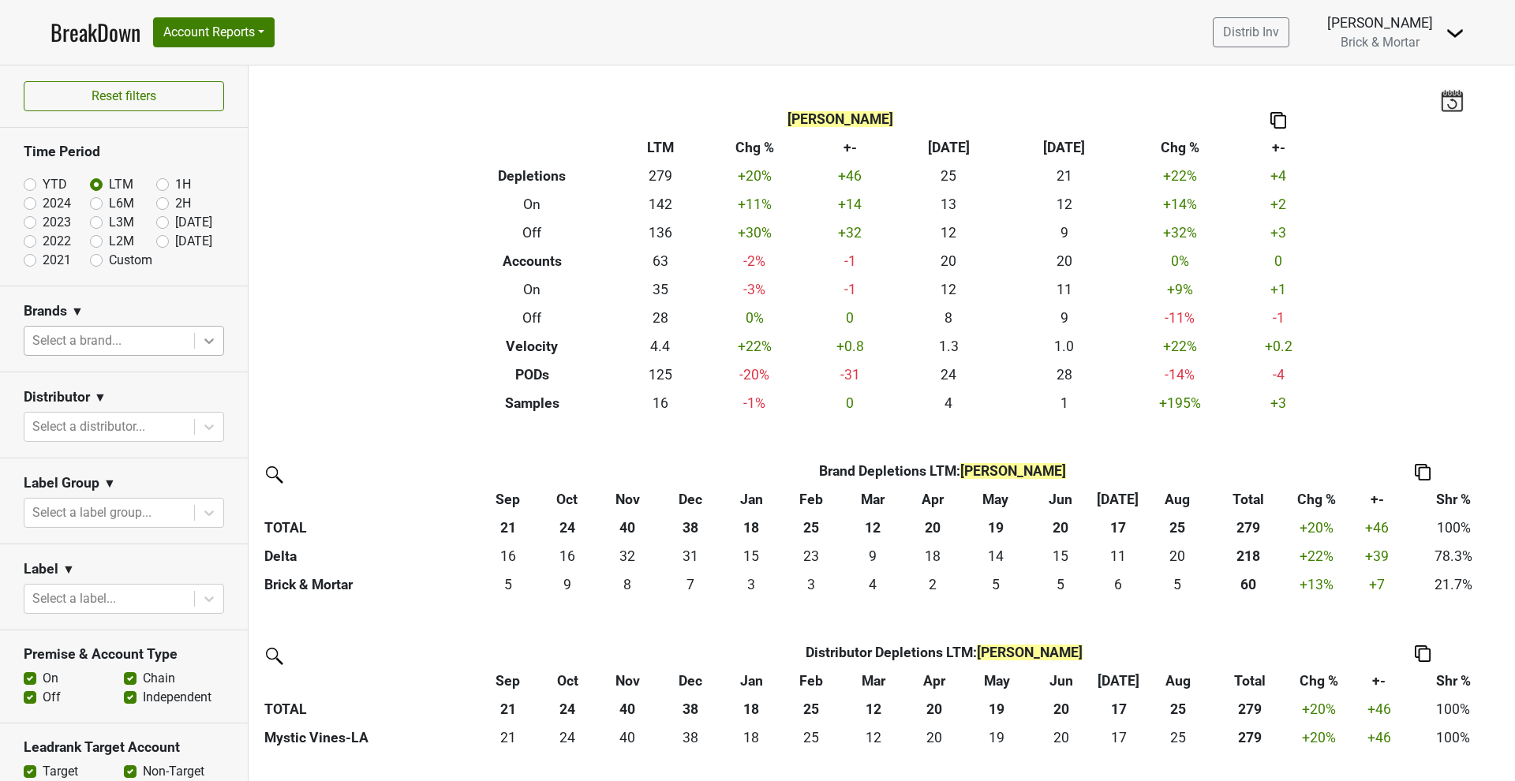
click at [203, 336] on icon at bounding box center [209, 341] width 16 height 16
click at [203, 335] on icon at bounding box center [209, 341] width 16 height 16
click at [337, 332] on div "Filters [PERSON_NAME] Breakdown Type LTM Chg % +- Aug ‘[DATE] Chg % +- Depletio…" at bounding box center [882, 424] width 1267 height 716
click at [204, 423] on icon at bounding box center [209, 427] width 16 height 16
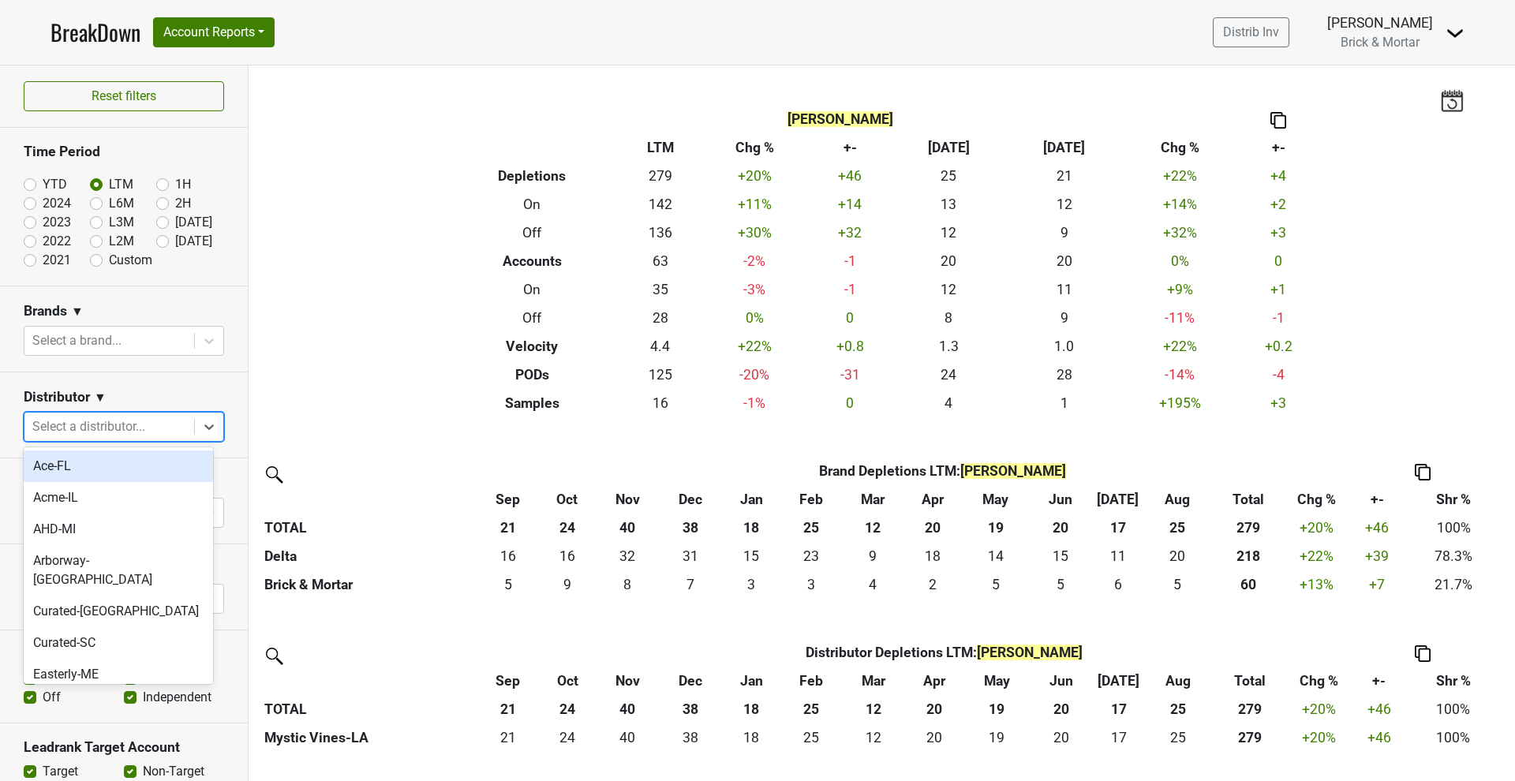
click at [52, 468] on div "Ace-FL" at bounding box center [118, 467] width 189 height 32
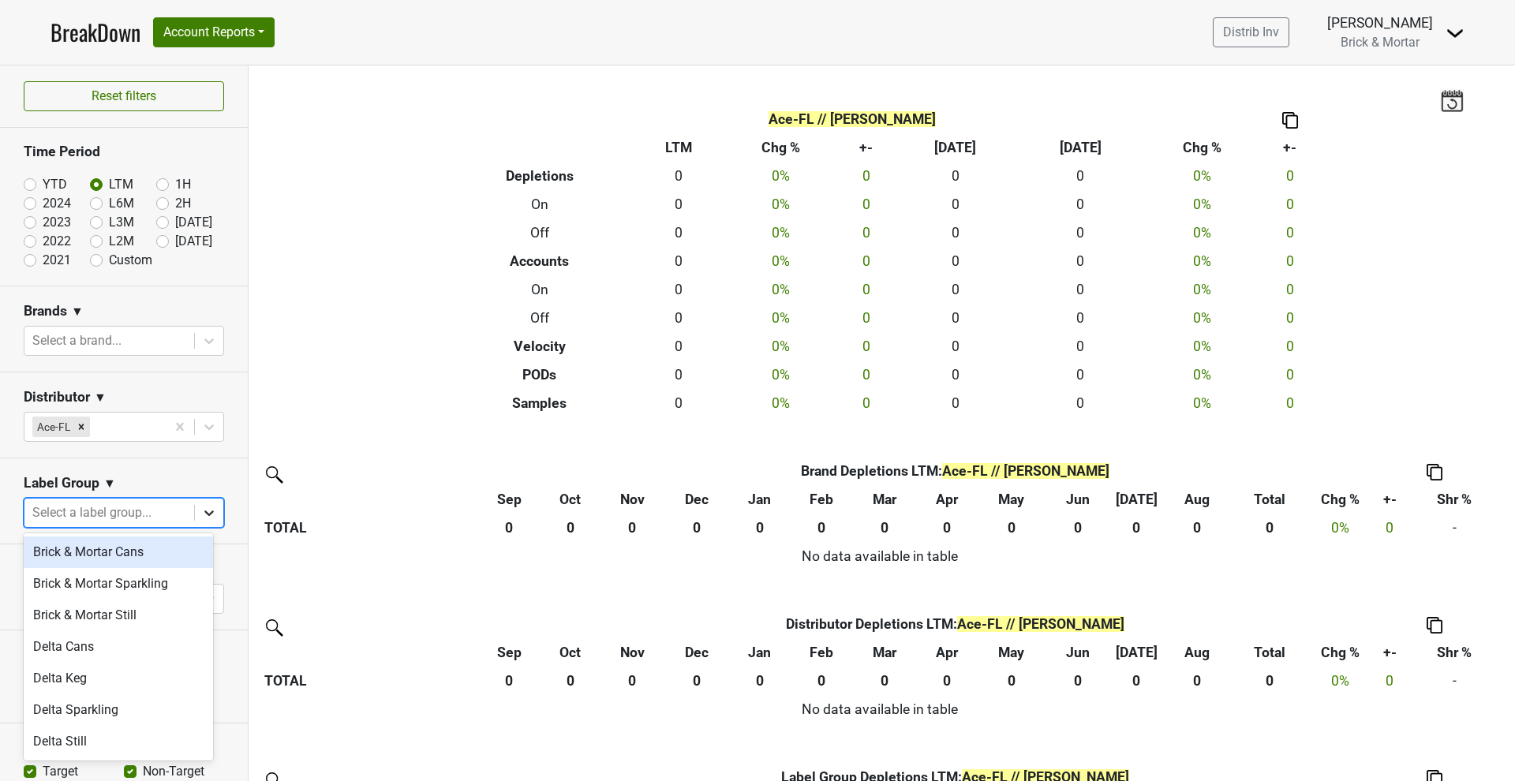
click at [201, 518] on icon at bounding box center [209, 513] width 16 height 16
click at [201, 477] on div "Label Group ▼" at bounding box center [124, 486] width 200 height 24
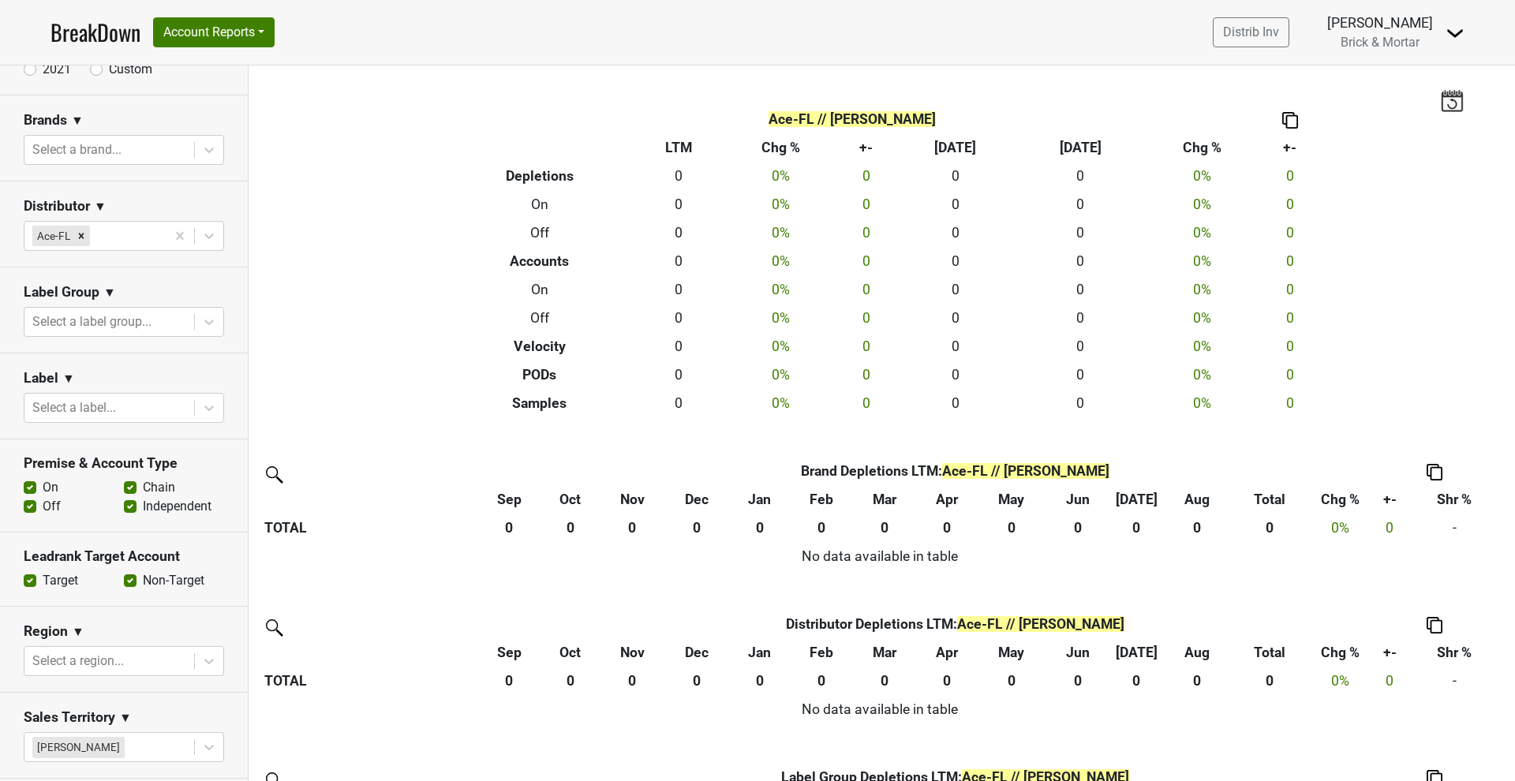
scroll to position [270, 0]
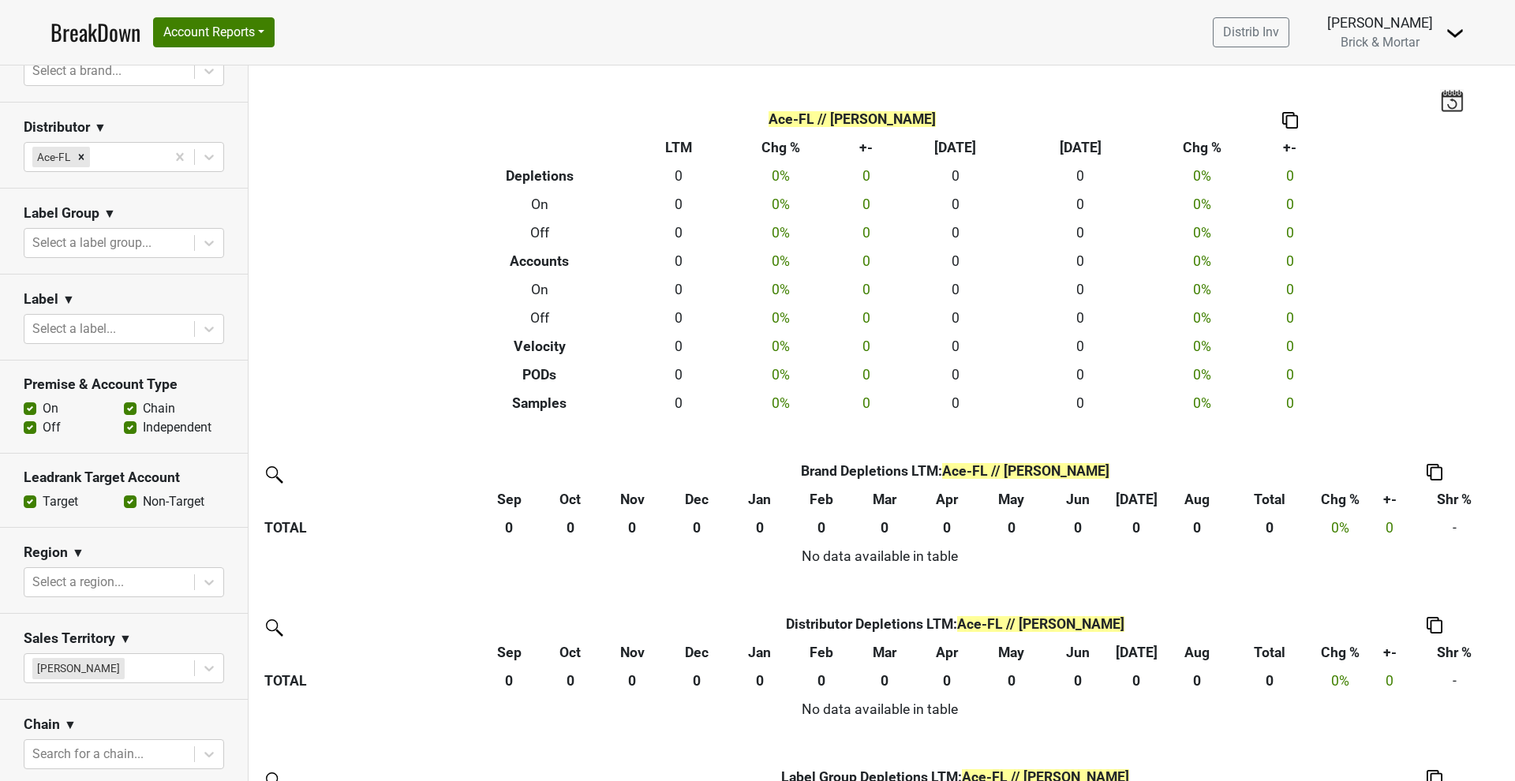
click at [118, 639] on div "Sales Territory ▼" at bounding box center [124, 642] width 200 height 24
click at [125, 633] on span "▼" at bounding box center [125, 639] width 13 height 19
click at [152, 699] on link "Sales Territory Excludes" at bounding box center [149, 695] width 170 height 25
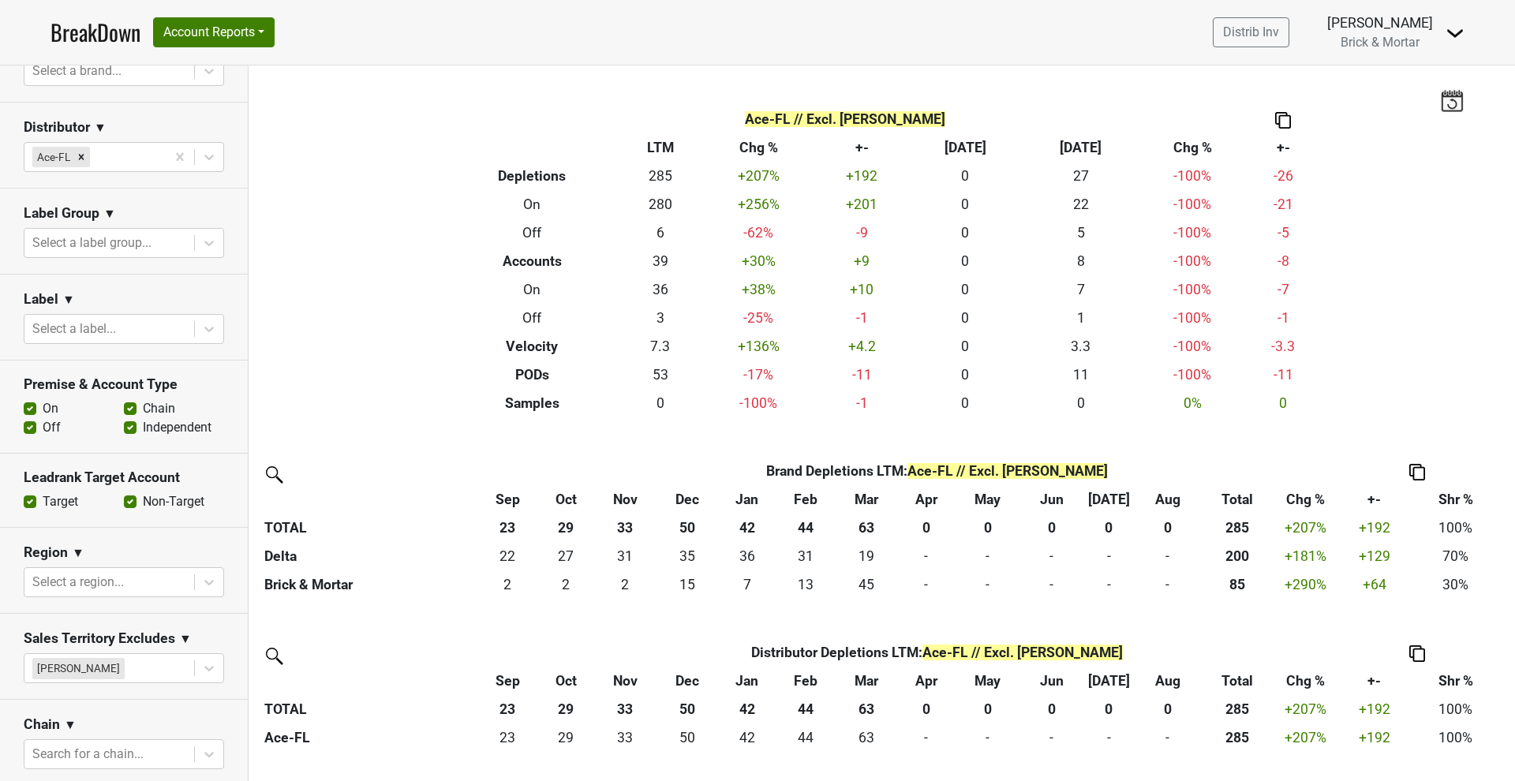
scroll to position [0, 0]
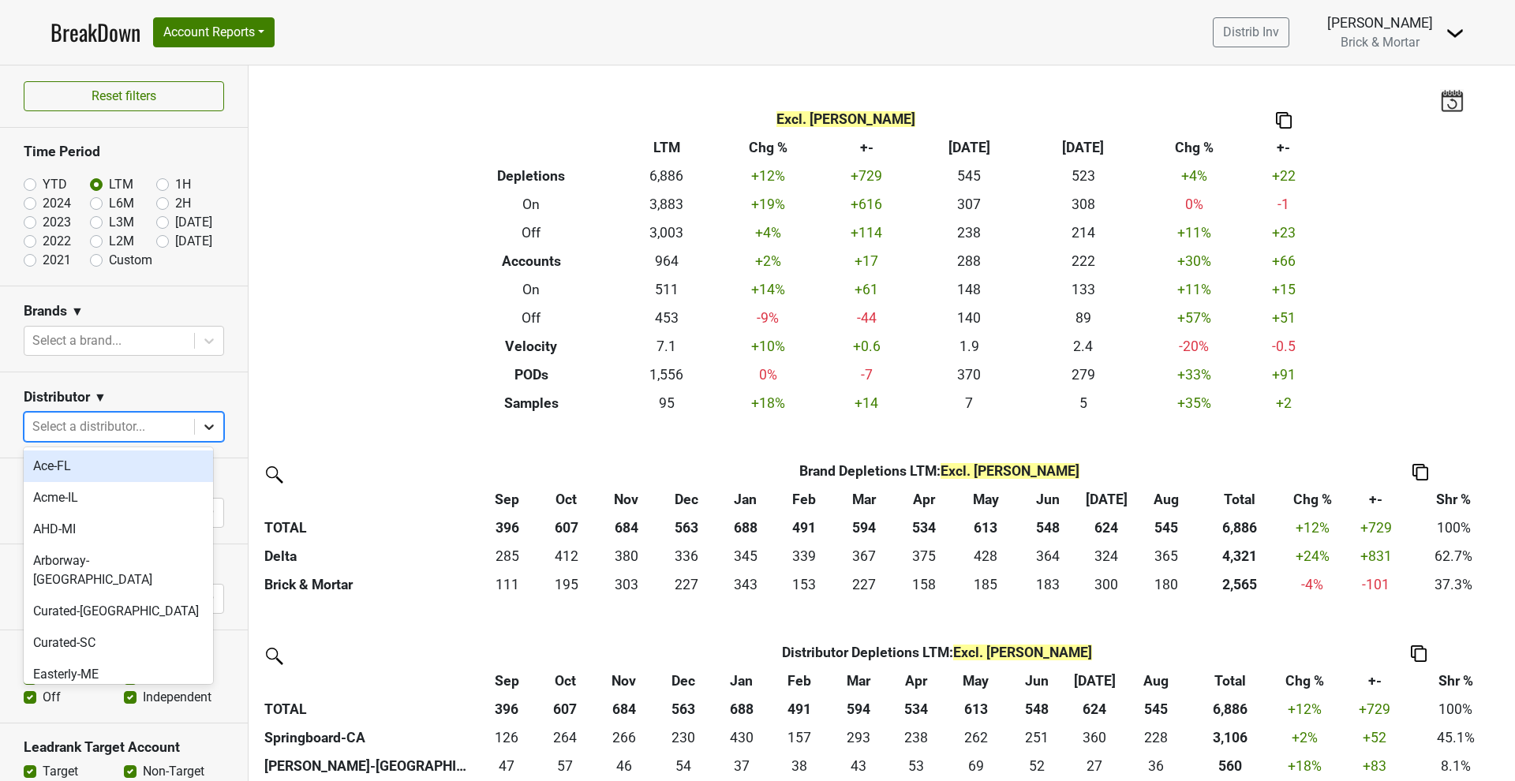
click at [201, 432] on icon at bounding box center [209, 427] width 16 height 16
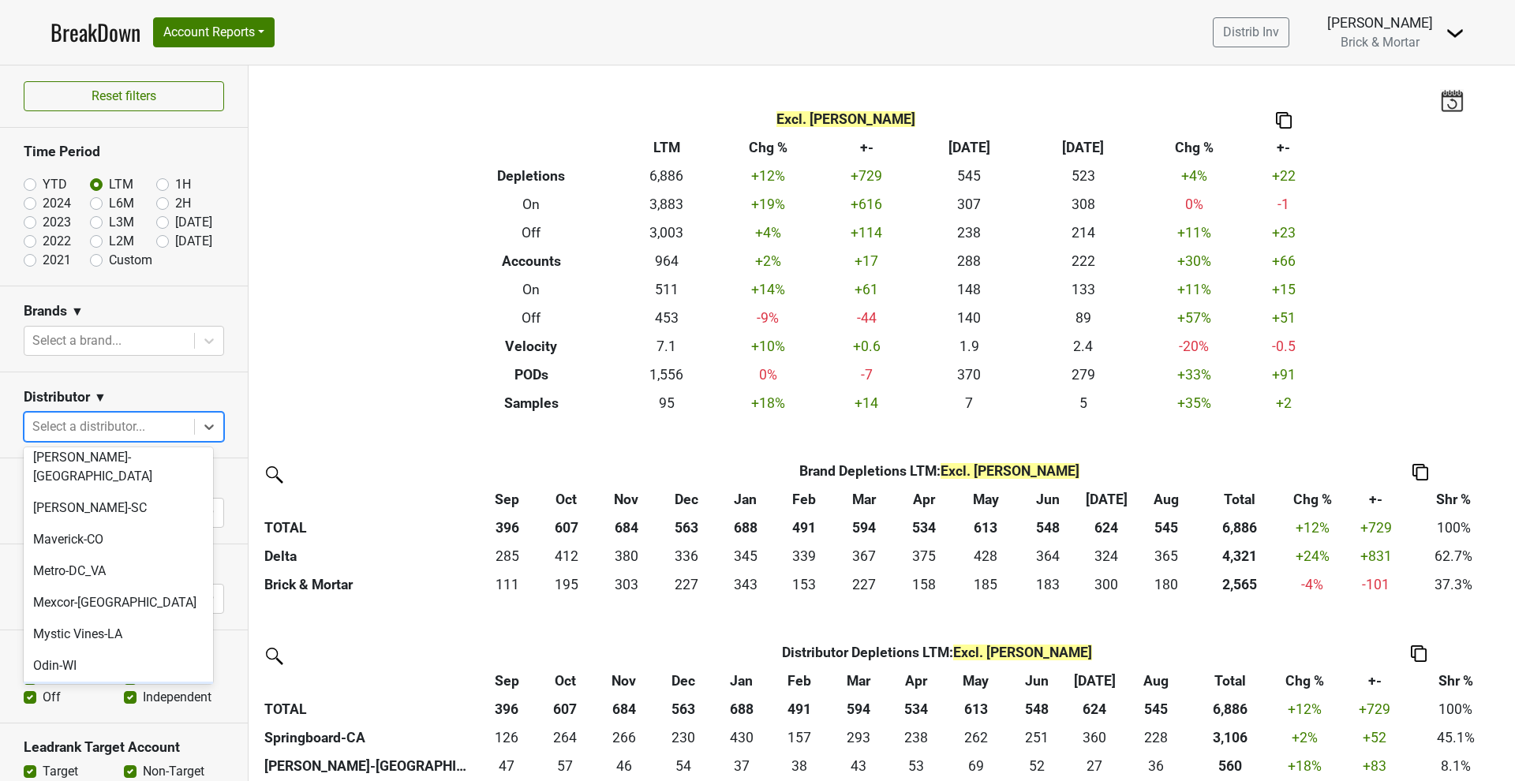
scroll to position [338, 0]
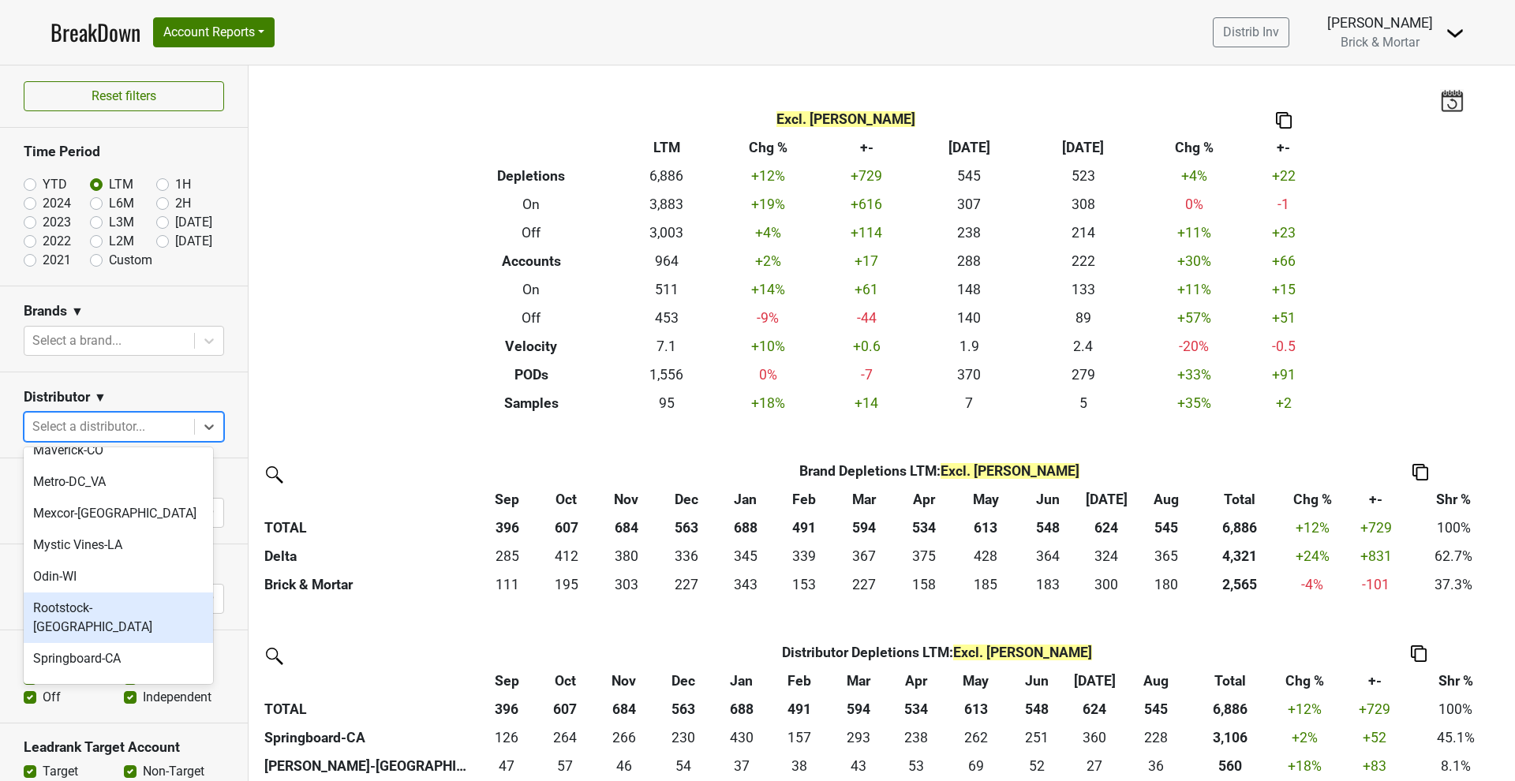
click at [122, 593] on div "Rootstock-[GEOGRAPHIC_DATA]" at bounding box center [118, 618] width 189 height 51
